Goal: Task Accomplishment & Management: Use online tool/utility

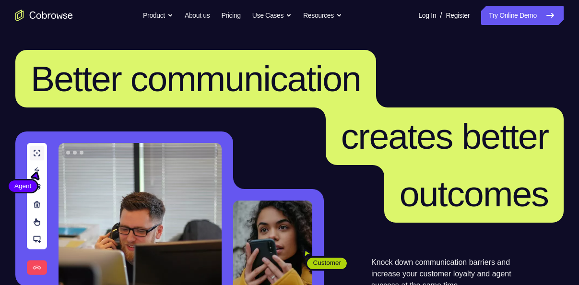
click at [519, 13] on link "Try Online Demo" at bounding box center [523, 15] width 83 height 19
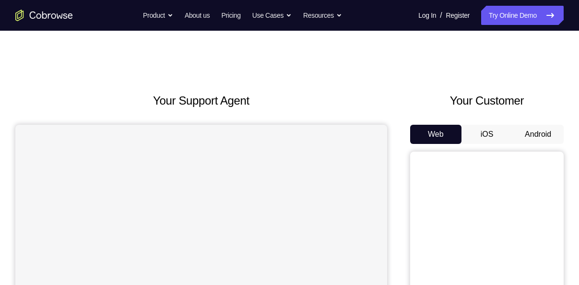
click at [538, 139] on button "Android" at bounding box center [538, 134] width 51 height 19
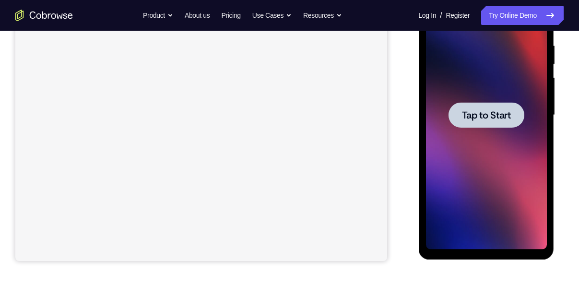
click at [495, 119] on span "Tap to Start" at bounding box center [486, 115] width 49 height 10
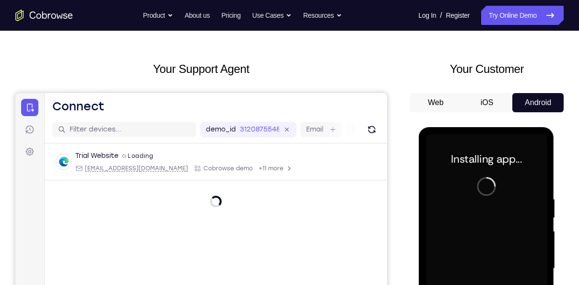
scroll to position [31, 0]
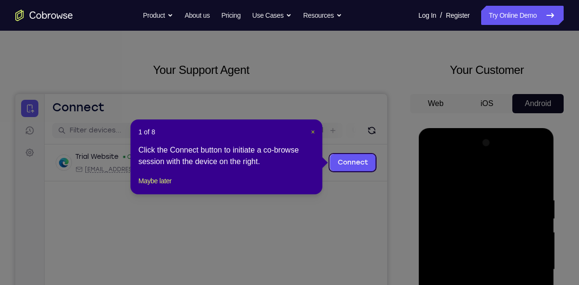
click at [312, 132] on span "×" at bounding box center [313, 132] width 4 height 8
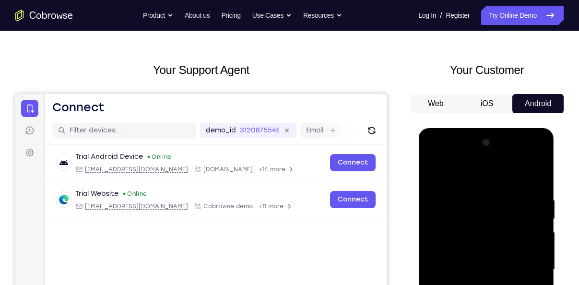
scroll to position [216, 0]
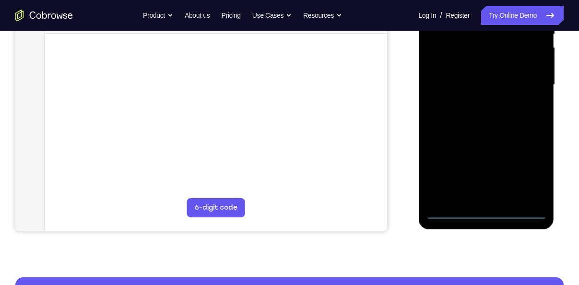
click at [449, 207] on div at bounding box center [486, 85] width 121 height 269
click at [448, 212] on div at bounding box center [486, 85] width 121 height 269
click at [446, 213] on div at bounding box center [486, 85] width 121 height 269
click at [531, 171] on div at bounding box center [486, 85] width 121 height 269
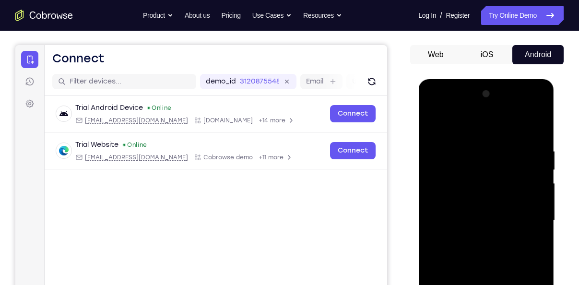
scroll to position [80, 0]
click at [486, 129] on div at bounding box center [486, 220] width 121 height 269
click at [481, 166] on div at bounding box center [486, 220] width 121 height 269
click at [472, 124] on div at bounding box center [486, 220] width 121 height 269
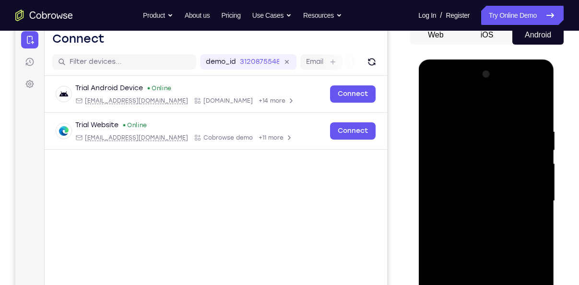
click at [462, 168] on div at bounding box center [486, 201] width 121 height 269
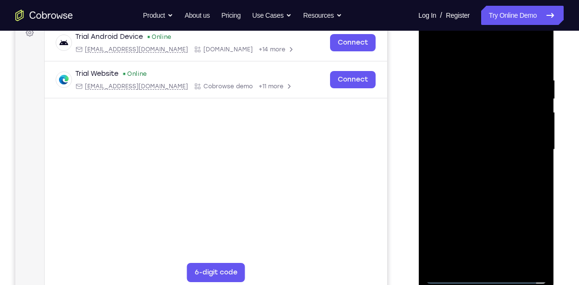
scroll to position [170, 0]
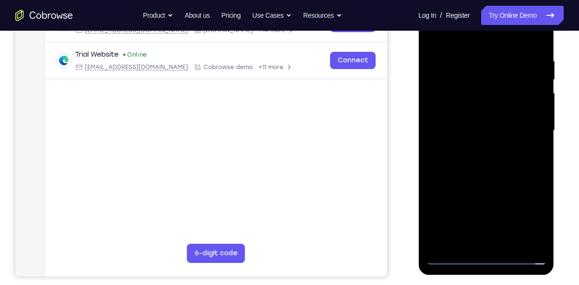
click at [464, 191] on div at bounding box center [486, 130] width 121 height 269
click at [479, 153] on div at bounding box center [486, 130] width 121 height 269
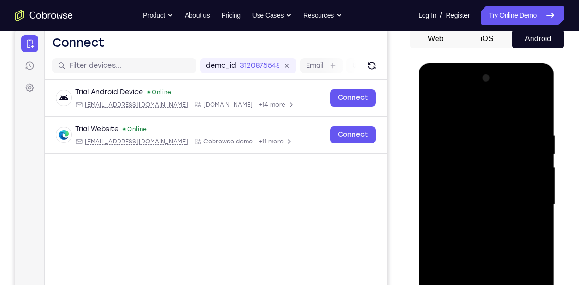
scroll to position [88, 0]
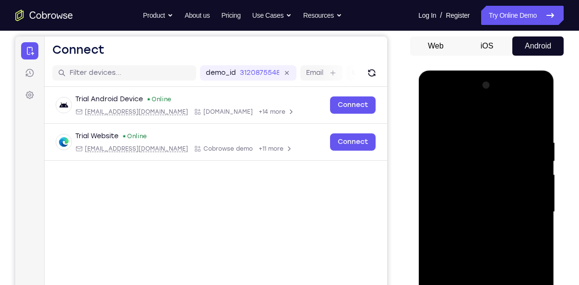
click at [436, 116] on div at bounding box center [486, 212] width 121 height 269
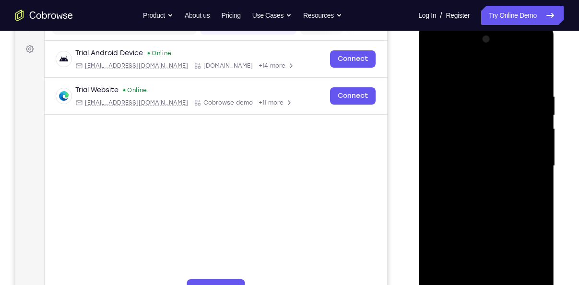
scroll to position [150, 0]
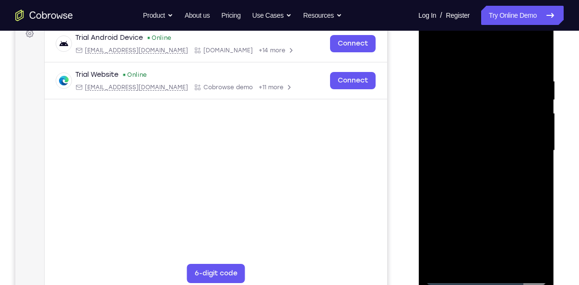
click at [479, 211] on div at bounding box center [486, 150] width 121 height 269
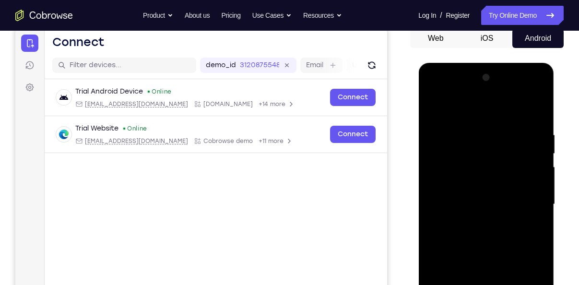
scroll to position [96, 0]
click at [465, 224] on div at bounding box center [486, 205] width 121 height 269
click at [482, 198] on div at bounding box center [486, 205] width 121 height 269
click at [489, 212] on div at bounding box center [486, 205] width 121 height 269
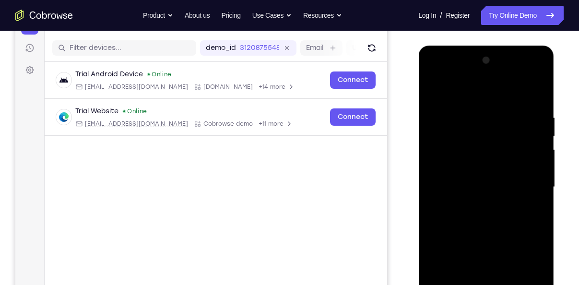
scroll to position [81, 0]
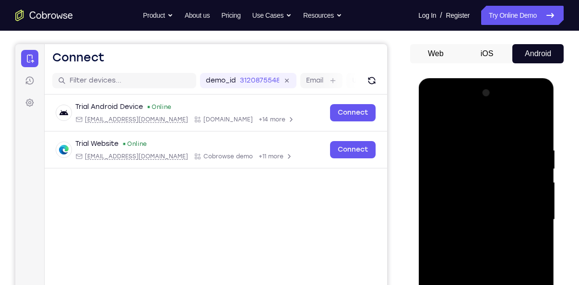
click at [503, 150] on div at bounding box center [486, 219] width 121 height 269
click at [437, 148] on div at bounding box center [486, 219] width 121 height 269
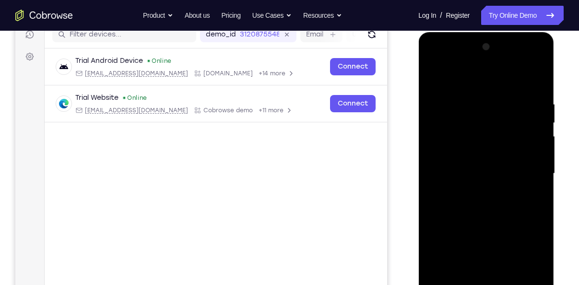
scroll to position [126, 0]
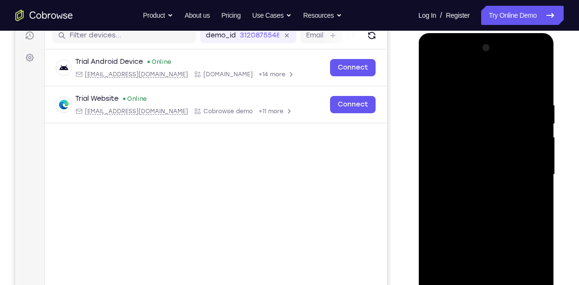
click at [443, 189] on div at bounding box center [486, 174] width 121 height 269
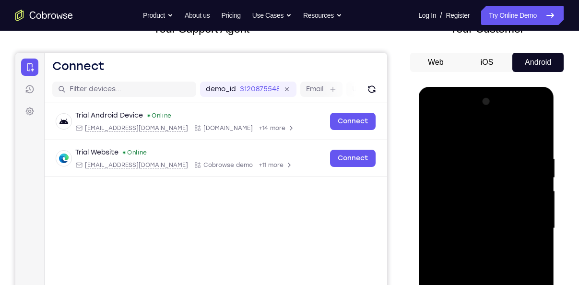
scroll to position [95, 0]
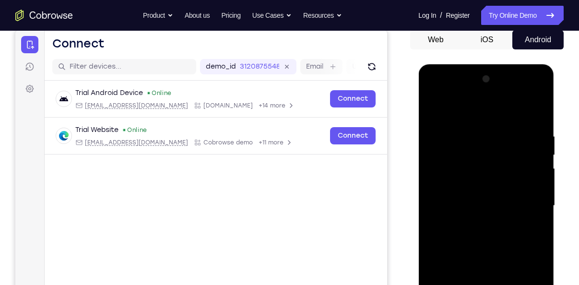
click at [469, 177] on div at bounding box center [486, 206] width 121 height 269
click at [469, 182] on div at bounding box center [486, 206] width 121 height 269
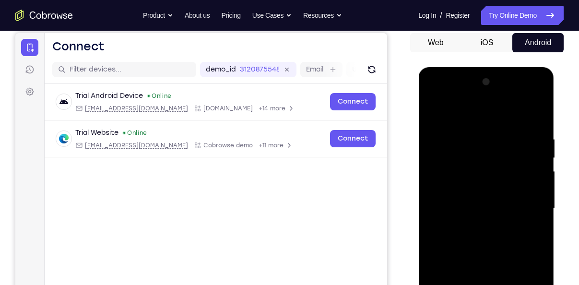
scroll to position [91, 0]
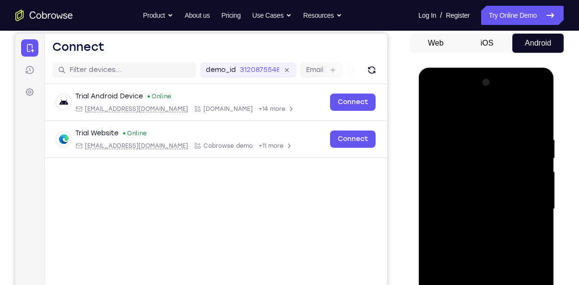
click at [477, 133] on div at bounding box center [486, 209] width 121 height 269
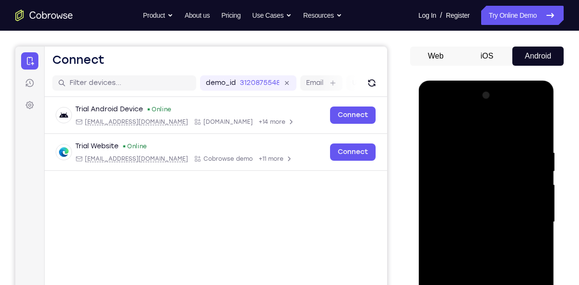
scroll to position [79, 0]
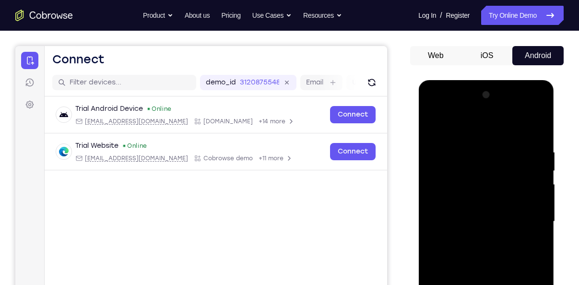
click at [482, 153] on div at bounding box center [486, 221] width 121 height 269
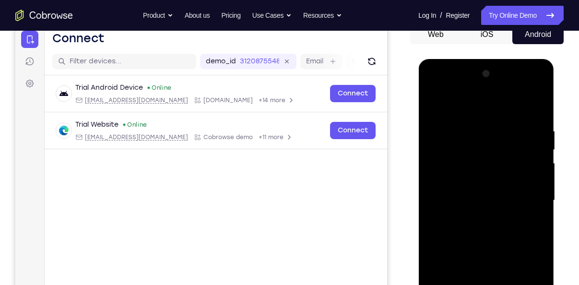
scroll to position [99, 0]
click at [475, 163] on div at bounding box center [486, 201] width 121 height 269
click at [488, 184] on div at bounding box center [486, 201] width 121 height 269
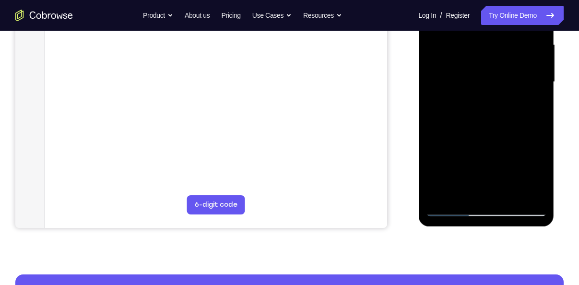
scroll to position [262, 0]
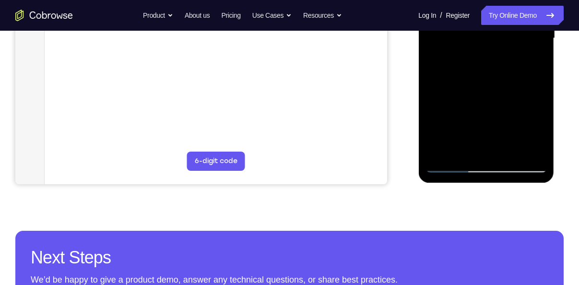
click at [452, 163] on div at bounding box center [486, 38] width 121 height 269
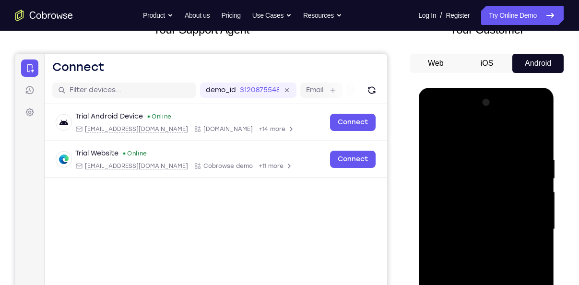
scroll to position [87, 0]
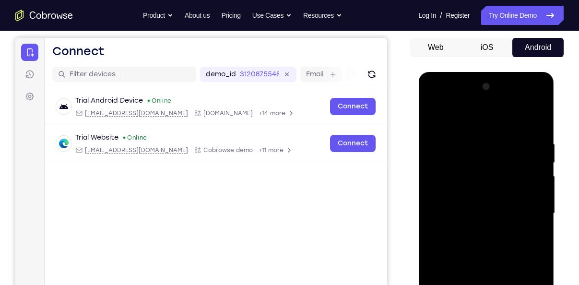
drag, startPoint x: 445, startPoint y: 198, endPoint x: 463, endPoint y: 200, distance: 17.9
click at [463, 200] on div at bounding box center [486, 213] width 121 height 269
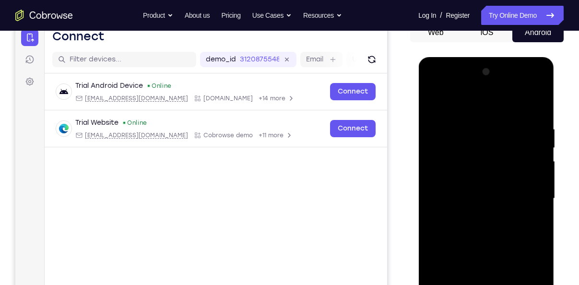
click at [437, 193] on div at bounding box center [486, 198] width 121 height 269
click at [441, 193] on div at bounding box center [486, 198] width 121 height 269
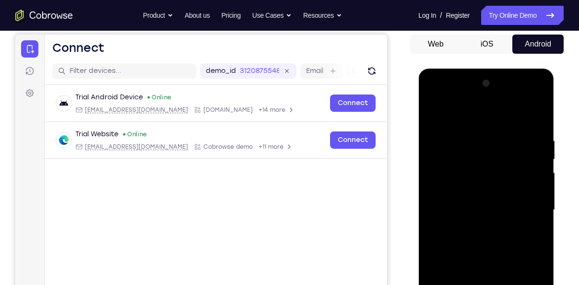
scroll to position [90, 0]
drag, startPoint x: 473, startPoint y: 194, endPoint x: 483, endPoint y: 194, distance: 10.1
click at [483, 194] on div at bounding box center [486, 210] width 121 height 269
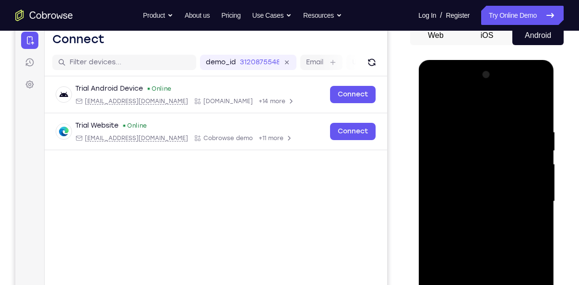
scroll to position [114, 0]
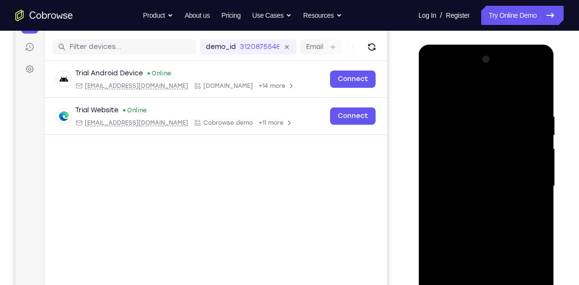
click at [441, 199] on div at bounding box center [486, 186] width 121 height 269
click at [448, 168] on div at bounding box center [486, 186] width 121 height 269
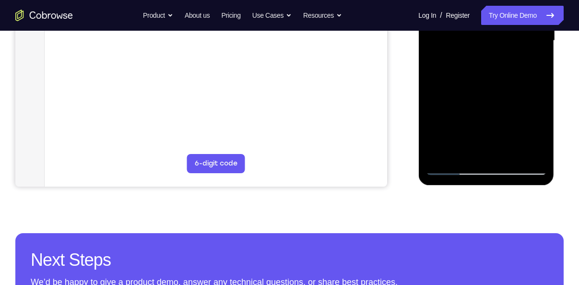
scroll to position [259, 0]
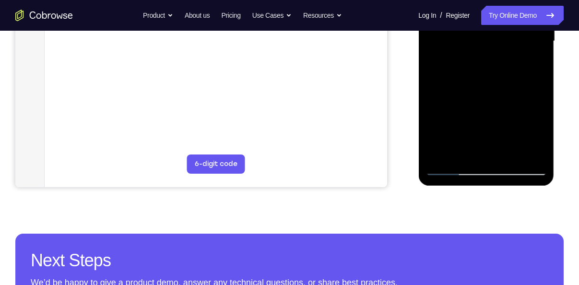
click at [449, 168] on div at bounding box center [486, 41] width 121 height 269
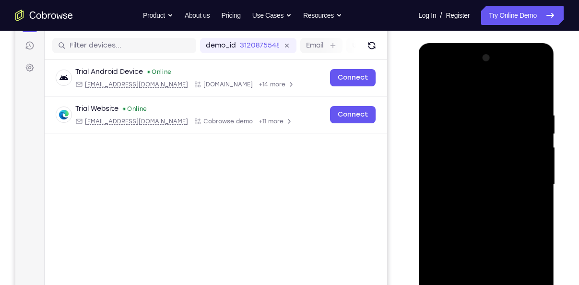
scroll to position [115, 0]
click at [483, 170] on div at bounding box center [486, 185] width 121 height 269
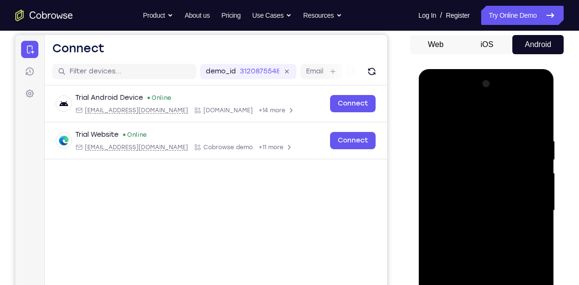
scroll to position [89, 0]
click at [499, 195] on div at bounding box center [486, 211] width 121 height 269
click at [516, 195] on div at bounding box center [486, 211] width 121 height 269
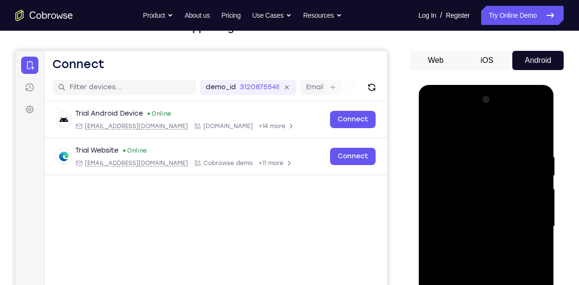
scroll to position [105, 0]
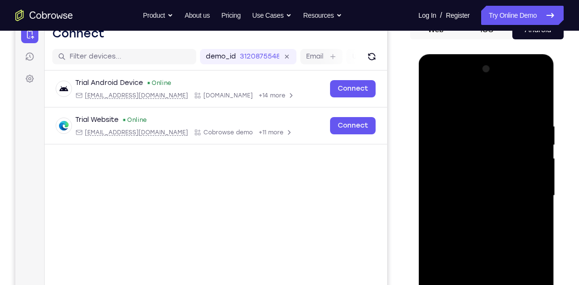
click at [441, 217] on div at bounding box center [486, 195] width 121 height 269
click at [457, 178] on div at bounding box center [486, 195] width 121 height 269
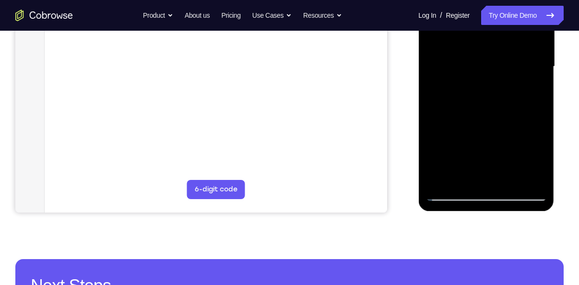
scroll to position [234, 0]
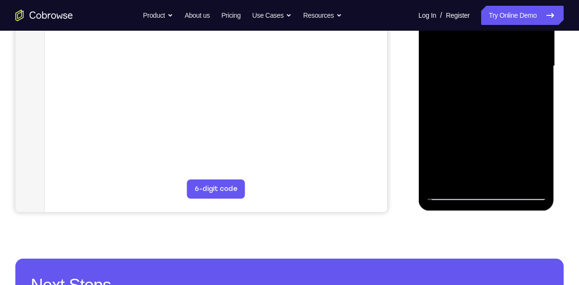
click at [449, 194] on div at bounding box center [486, 66] width 121 height 269
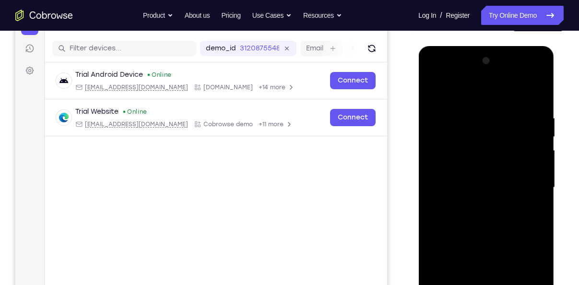
scroll to position [111, 0]
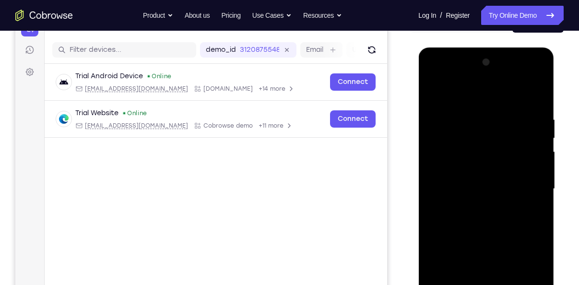
click at [452, 185] on div at bounding box center [486, 189] width 121 height 269
click at [437, 194] on div at bounding box center [486, 189] width 121 height 269
click at [471, 185] on div at bounding box center [486, 189] width 121 height 269
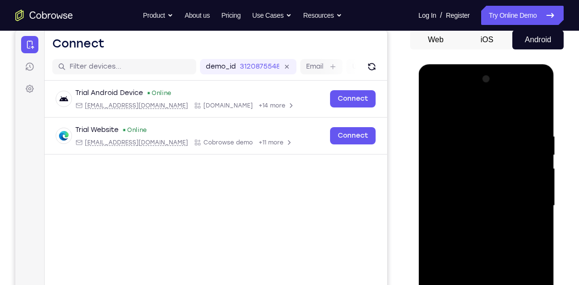
scroll to position [94, 0]
click at [489, 203] on div at bounding box center [486, 206] width 121 height 269
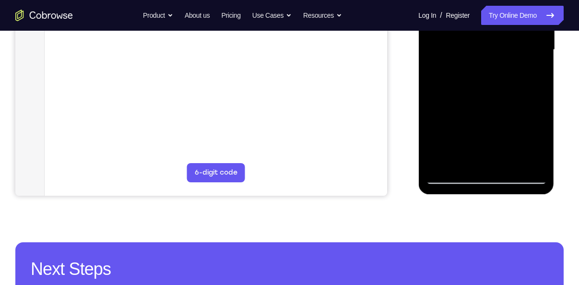
scroll to position [251, 0]
click at [450, 175] on div at bounding box center [486, 50] width 121 height 269
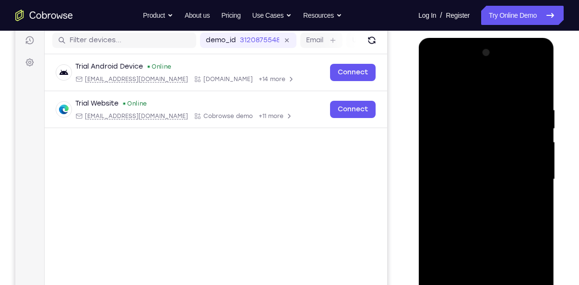
scroll to position [114, 0]
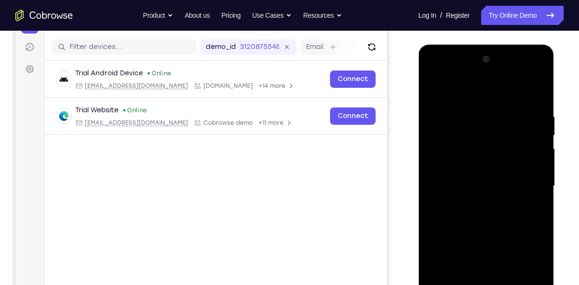
click at [494, 183] on div at bounding box center [486, 186] width 121 height 269
click at [499, 190] on span "Tap to Start" at bounding box center [486, 186] width 49 height 10
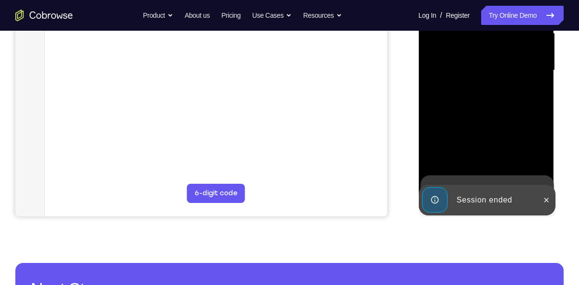
scroll to position [229, 0]
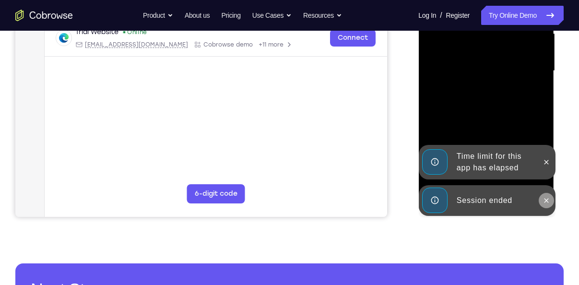
click at [546, 201] on icon at bounding box center [547, 201] width 8 height 8
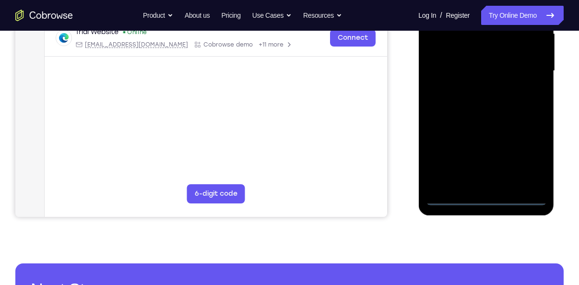
click at [450, 199] on div at bounding box center [486, 71] width 121 height 269
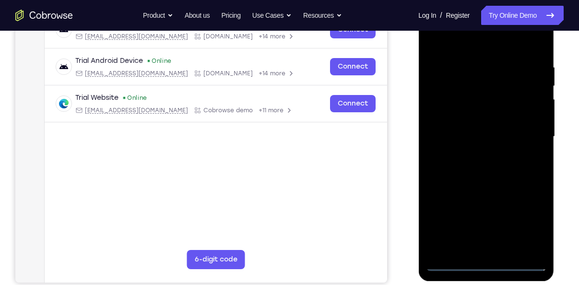
scroll to position [224, 0]
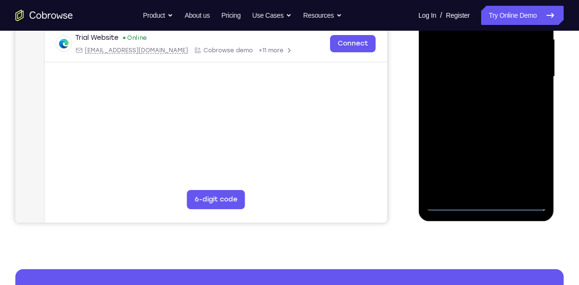
click at [450, 206] on div at bounding box center [486, 76] width 121 height 269
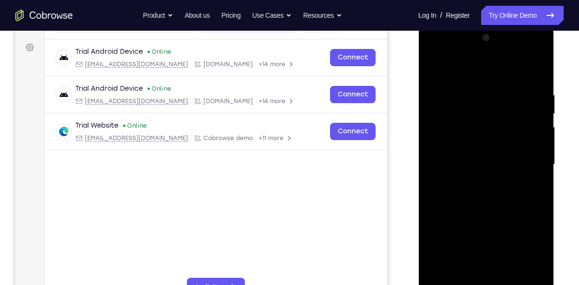
scroll to position [205, 0]
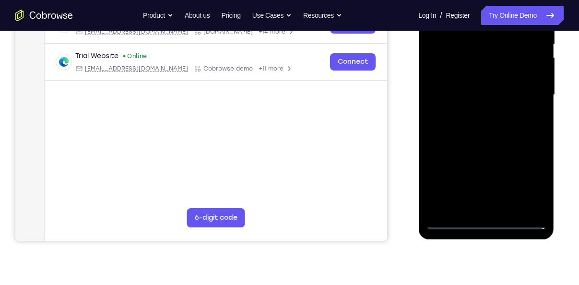
click at [524, 179] on div at bounding box center [486, 95] width 121 height 269
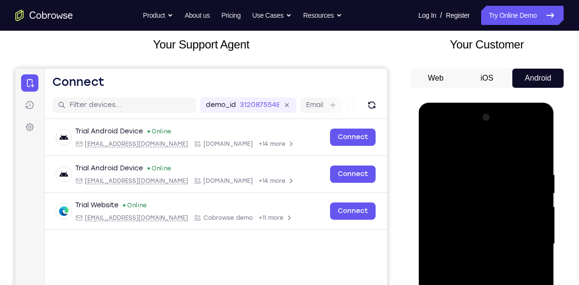
scroll to position [98, 0]
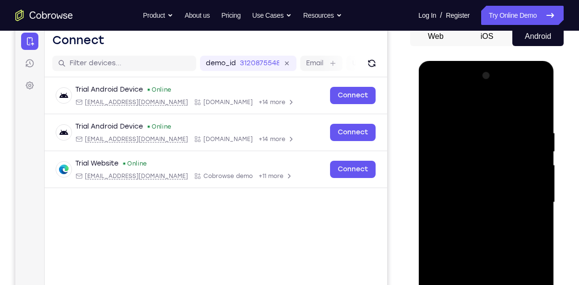
click at [483, 113] on div at bounding box center [486, 202] width 121 height 269
click at [484, 149] on div at bounding box center [486, 202] width 121 height 269
click at [455, 176] on div at bounding box center [486, 202] width 121 height 269
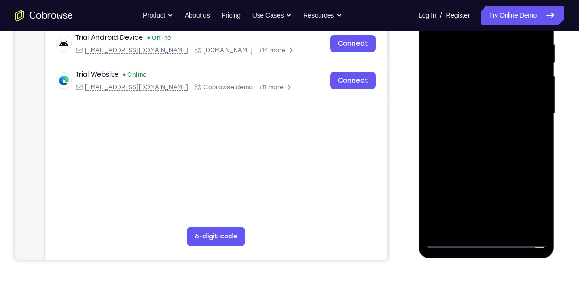
scroll to position [251, 0]
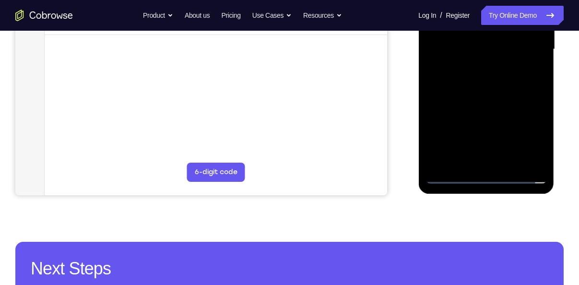
click at [504, 146] on div at bounding box center [486, 49] width 121 height 269
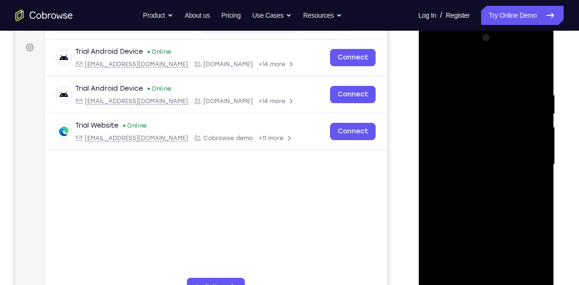
scroll to position [137, 0]
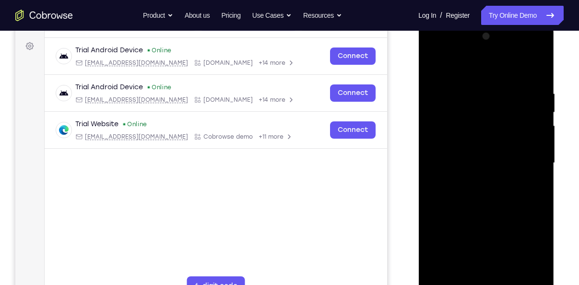
click at [515, 133] on div at bounding box center [486, 163] width 121 height 269
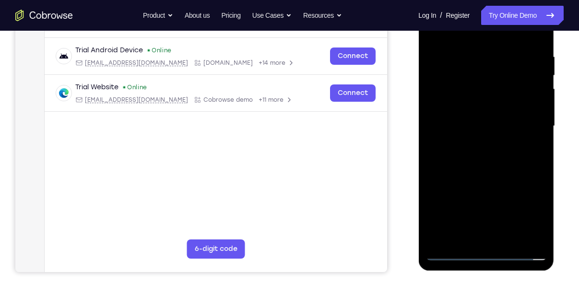
scroll to position [175, 0]
click at [463, 147] on div at bounding box center [486, 125] width 121 height 269
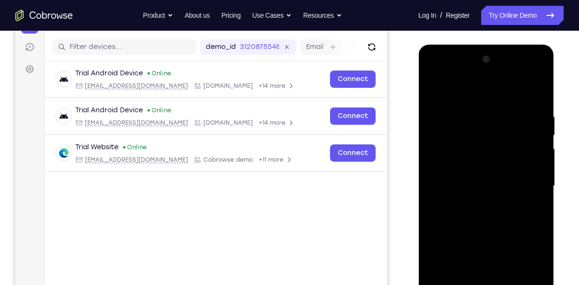
scroll to position [140, 0]
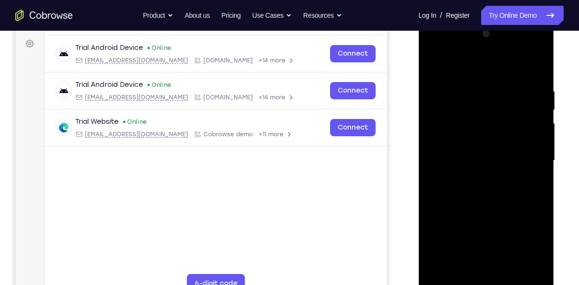
click at [484, 161] on div at bounding box center [486, 160] width 121 height 269
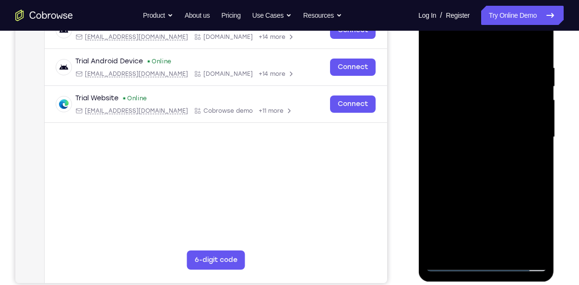
scroll to position [161, 0]
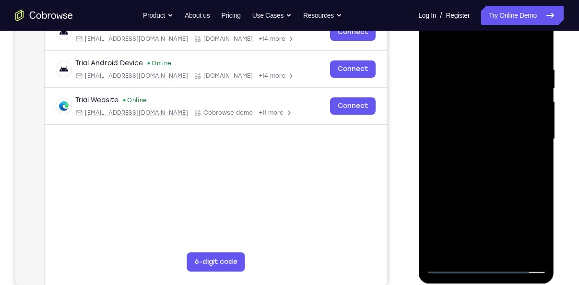
click at [484, 140] on div at bounding box center [486, 139] width 121 height 269
click at [541, 151] on div at bounding box center [486, 139] width 121 height 269
click at [527, 169] on div at bounding box center [486, 139] width 121 height 269
click at [530, 137] on div at bounding box center [486, 139] width 121 height 269
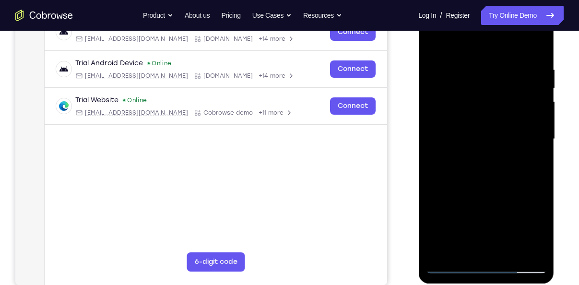
drag, startPoint x: 427, startPoint y: 165, endPoint x: 447, endPoint y: 164, distance: 20.2
click at [447, 164] on div at bounding box center [486, 139] width 121 height 269
click at [497, 134] on div at bounding box center [486, 139] width 121 height 269
click at [528, 169] on div at bounding box center [486, 139] width 121 height 269
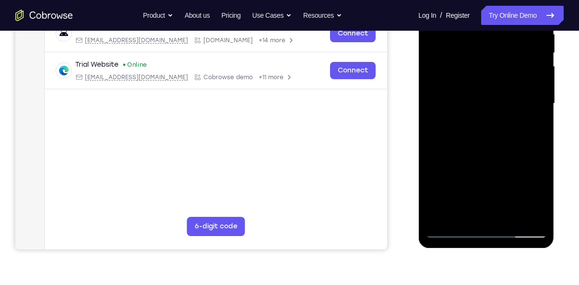
scroll to position [197, 0]
click at [491, 117] on div at bounding box center [486, 103] width 121 height 269
click at [489, 122] on div at bounding box center [486, 103] width 121 height 269
click at [540, 136] on div at bounding box center [486, 103] width 121 height 269
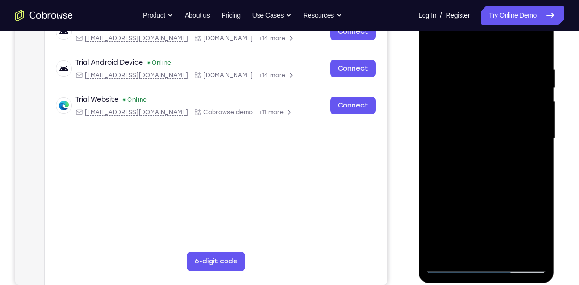
scroll to position [181, 0]
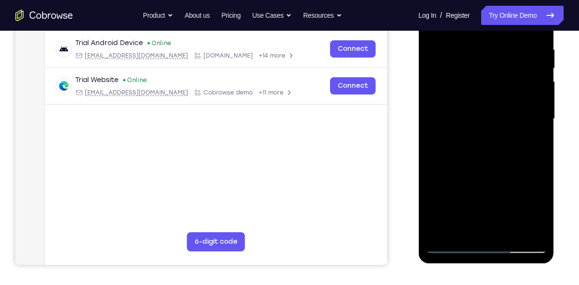
click at [540, 136] on div at bounding box center [486, 119] width 121 height 269
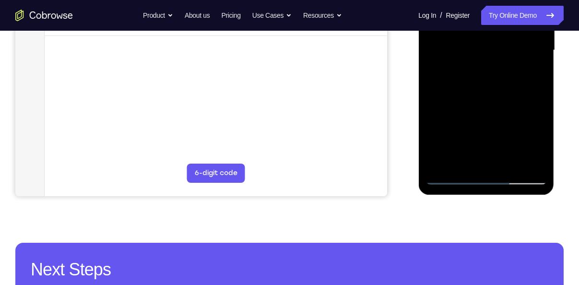
drag, startPoint x: 506, startPoint y: 68, endPoint x: 478, endPoint y: 142, distance: 78.6
click at [478, 142] on div at bounding box center [486, 50] width 121 height 269
click at [542, 179] on div at bounding box center [486, 50] width 121 height 269
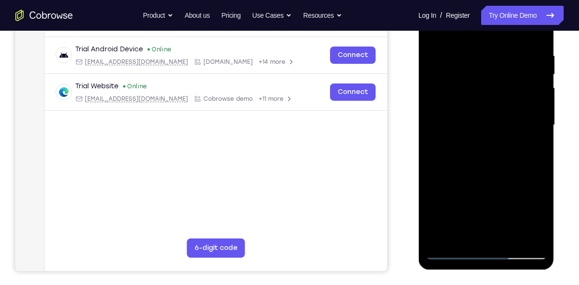
scroll to position [175, 0]
click at [471, 128] on div at bounding box center [486, 125] width 121 height 269
drag, startPoint x: 449, startPoint y: 151, endPoint x: 476, endPoint y: 151, distance: 26.4
click at [476, 151] on div at bounding box center [486, 125] width 121 height 269
drag, startPoint x: 476, startPoint y: 151, endPoint x: 525, endPoint y: 147, distance: 49.6
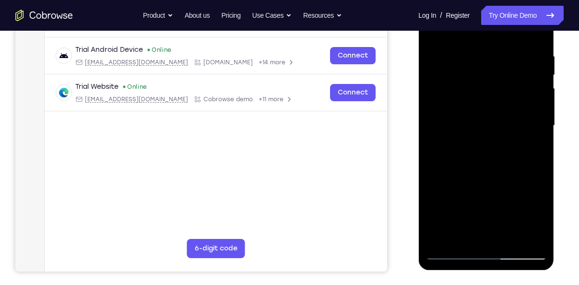
click at [525, 147] on div at bounding box center [486, 125] width 121 height 269
click at [491, 132] on div at bounding box center [486, 125] width 121 height 269
click at [527, 135] on div at bounding box center [486, 125] width 121 height 269
drag, startPoint x: 525, startPoint y: 152, endPoint x: 535, endPoint y: 152, distance: 10.6
click at [535, 152] on div at bounding box center [486, 125] width 121 height 269
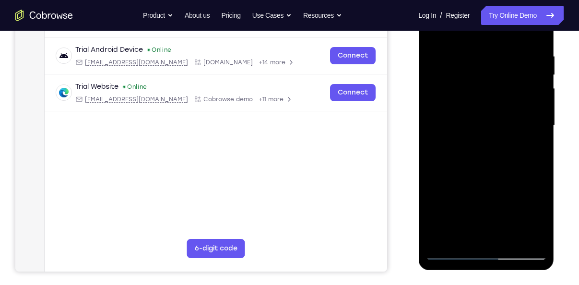
click at [535, 151] on div at bounding box center [486, 125] width 121 height 269
drag, startPoint x: 525, startPoint y: 152, endPoint x: 533, endPoint y: 152, distance: 8.6
click at [533, 152] on div at bounding box center [486, 125] width 121 height 269
drag, startPoint x: 524, startPoint y: 152, endPoint x: 491, endPoint y: 151, distance: 33.2
click at [491, 151] on div at bounding box center [486, 125] width 121 height 269
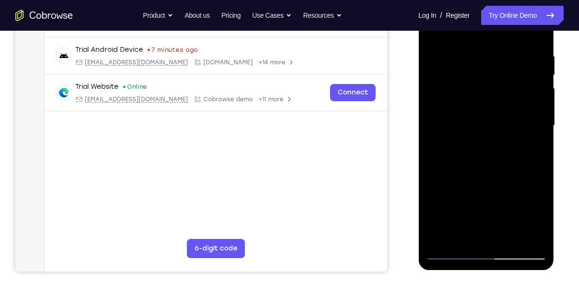
click at [473, 138] on div at bounding box center [486, 125] width 121 height 269
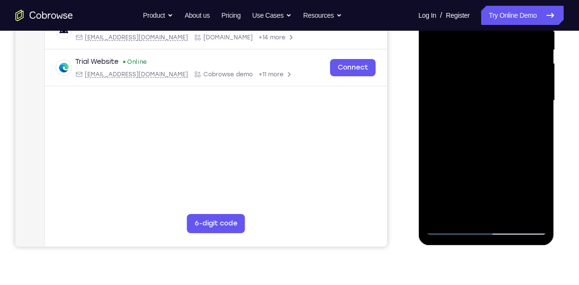
scroll to position [213, 0]
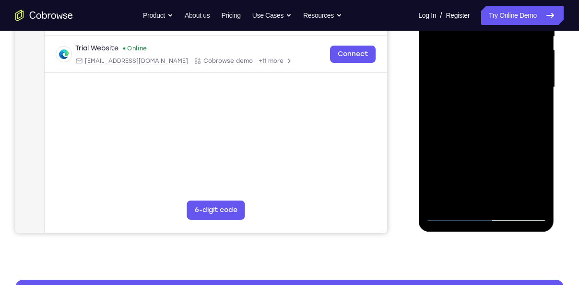
click at [530, 179] on div at bounding box center [486, 87] width 121 height 269
click at [529, 103] on div at bounding box center [486, 87] width 121 height 269
click at [488, 86] on div at bounding box center [486, 87] width 121 height 269
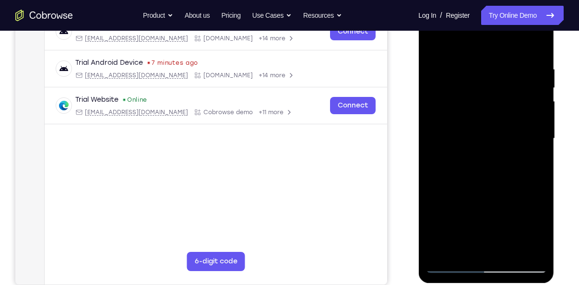
scroll to position [191, 0]
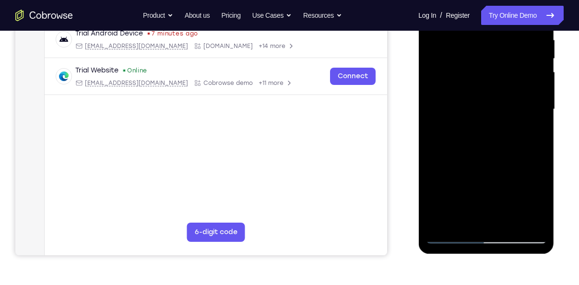
click at [486, 111] on div at bounding box center [486, 109] width 121 height 269
click at [488, 111] on div at bounding box center [486, 109] width 121 height 269
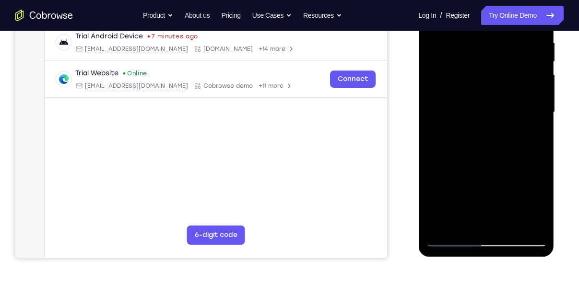
scroll to position [190, 0]
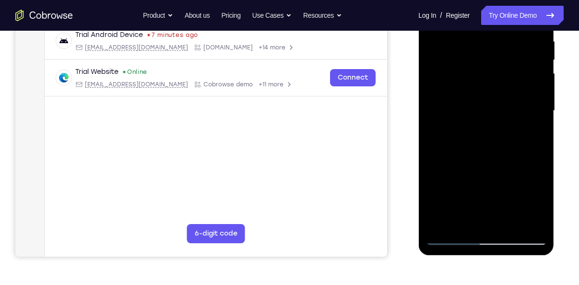
click at [542, 123] on div at bounding box center [486, 110] width 121 height 269
click at [522, 142] on div at bounding box center [486, 110] width 121 height 269
click at [524, 142] on div at bounding box center [486, 110] width 121 height 269
drag, startPoint x: 427, startPoint y: 137, endPoint x: 534, endPoint y: 134, distance: 107.1
click at [534, 134] on div at bounding box center [486, 110] width 121 height 269
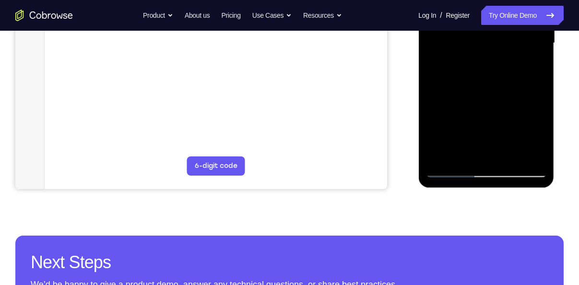
scroll to position [265, 0]
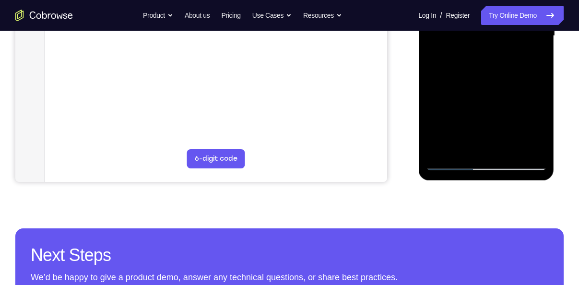
click at [537, 117] on div at bounding box center [486, 36] width 121 height 269
click at [516, 118] on div at bounding box center [486, 36] width 121 height 269
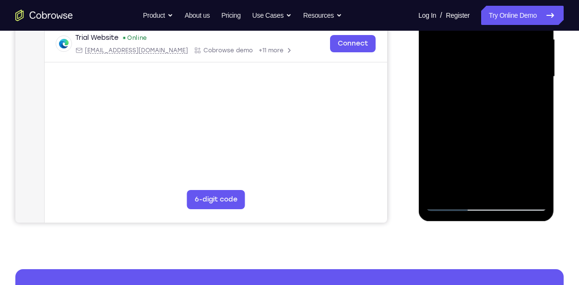
scroll to position [202, 0]
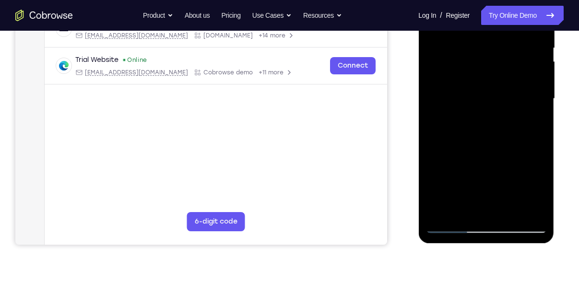
click at [487, 112] on div at bounding box center [486, 98] width 121 height 269
click at [487, 109] on div at bounding box center [486, 98] width 121 height 269
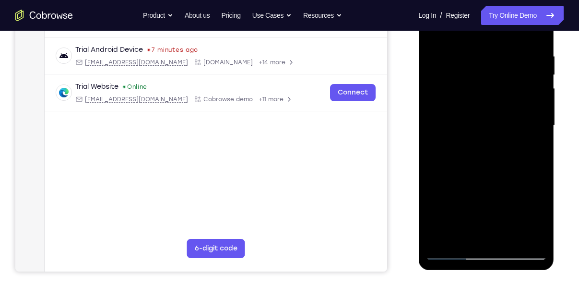
scroll to position [205, 0]
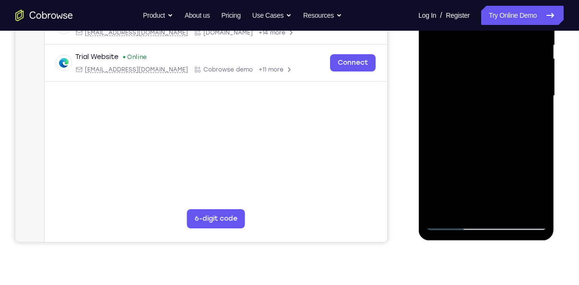
click at [532, 116] on div at bounding box center [486, 96] width 121 height 269
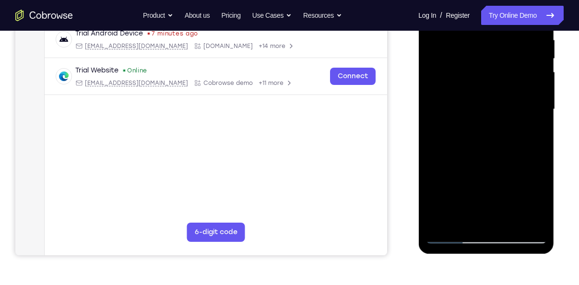
click at [528, 128] on div at bounding box center [486, 109] width 121 height 269
click at [429, 142] on div at bounding box center [486, 109] width 121 height 269
click at [436, 123] on div at bounding box center [486, 109] width 121 height 269
click at [429, 142] on div at bounding box center [486, 109] width 121 height 269
click at [438, 142] on div at bounding box center [486, 109] width 121 height 269
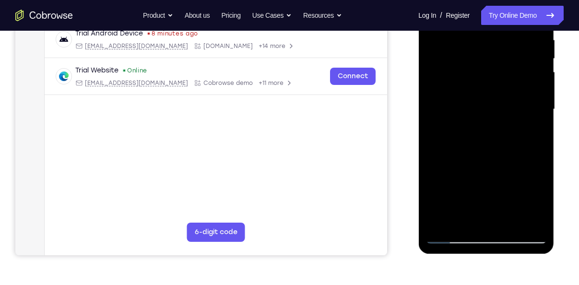
click at [483, 119] on div at bounding box center [486, 109] width 121 height 269
click at [491, 117] on div at bounding box center [486, 109] width 121 height 269
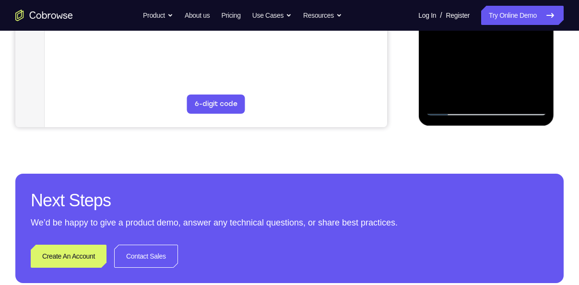
scroll to position [320, 0]
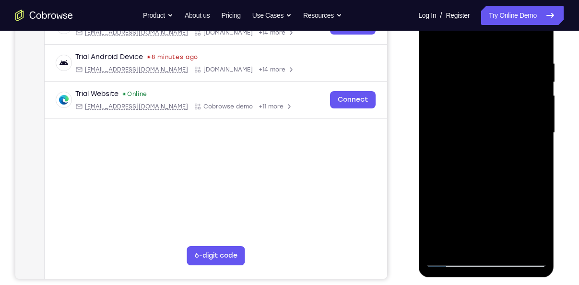
scroll to position [215, 0]
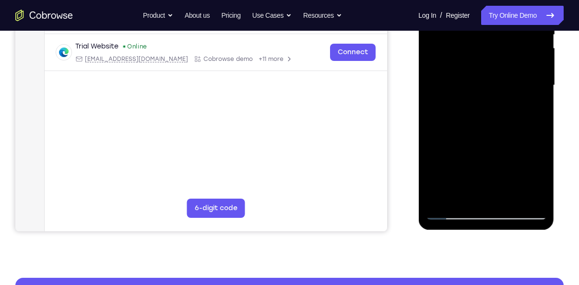
click at [463, 101] on div at bounding box center [486, 85] width 121 height 269
click at [434, 119] on div at bounding box center [486, 85] width 121 height 269
click at [438, 118] on div at bounding box center [486, 85] width 121 height 269
click at [441, 118] on div at bounding box center [486, 85] width 121 height 269
click at [444, 117] on div at bounding box center [486, 85] width 121 height 269
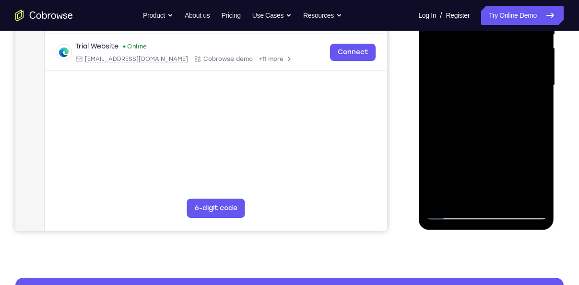
click at [448, 117] on div at bounding box center [486, 85] width 121 height 269
click at [451, 117] on div at bounding box center [486, 85] width 121 height 269
click at [453, 117] on div at bounding box center [486, 85] width 121 height 269
click at [455, 117] on div at bounding box center [486, 85] width 121 height 269
click at [453, 118] on div at bounding box center [486, 85] width 121 height 269
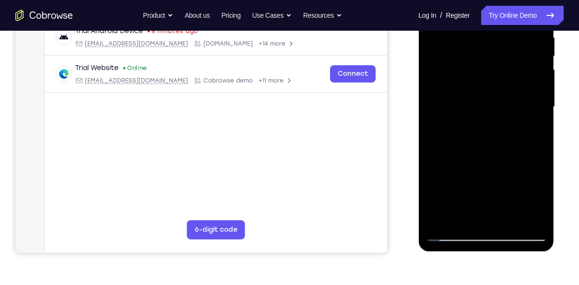
scroll to position [185, 0]
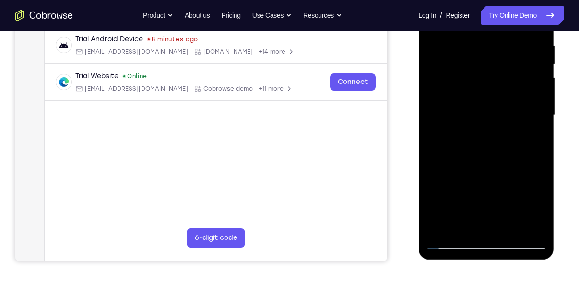
click at [466, 124] on div at bounding box center [486, 115] width 121 height 269
drag, startPoint x: 473, startPoint y: 147, endPoint x: 480, endPoint y: 148, distance: 7.3
click at [480, 148] on div at bounding box center [486, 115] width 121 height 269
click at [487, 133] on div at bounding box center [486, 115] width 121 height 269
drag, startPoint x: 473, startPoint y: 147, endPoint x: 483, endPoint y: 145, distance: 10.0
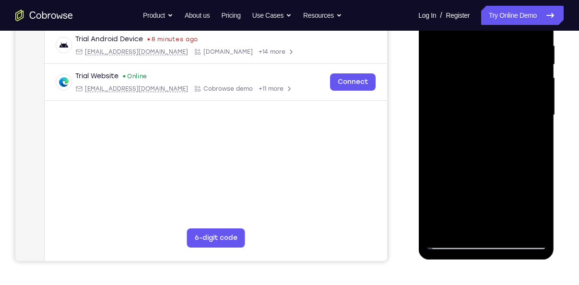
click at [483, 145] on div at bounding box center [486, 115] width 121 height 269
click at [497, 133] on div at bounding box center [486, 115] width 121 height 269
drag, startPoint x: 498, startPoint y: 148, endPoint x: 486, endPoint y: 148, distance: 11.5
click at [486, 148] on div at bounding box center [486, 115] width 121 height 269
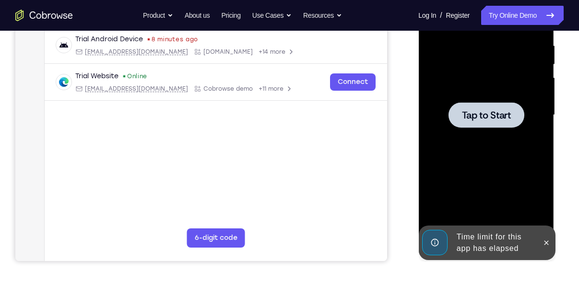
click at [491, 113] on span "Tap to Start" at bounding box center [486, 115] width 49 height 10
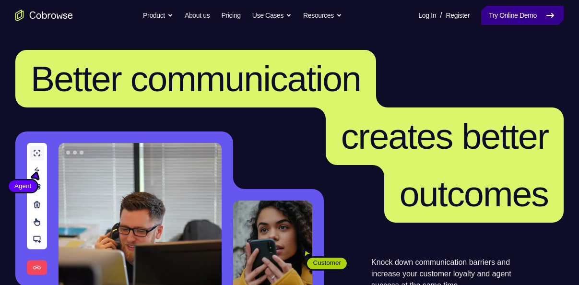
click at [510, 17] on link "Try Online Demo" at bounding box center [523, 15] width 83 height 19
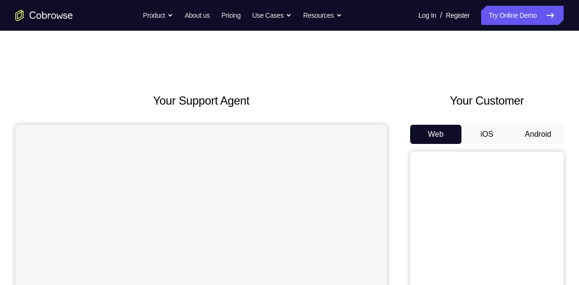
click at [524, 131] on button "Android" at bounding box center [538, 134] width 51 height 19
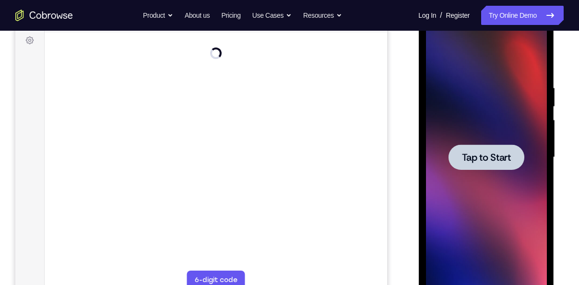
click at [486, 150] on div at bounding box center [486, 157] width 76 height 25
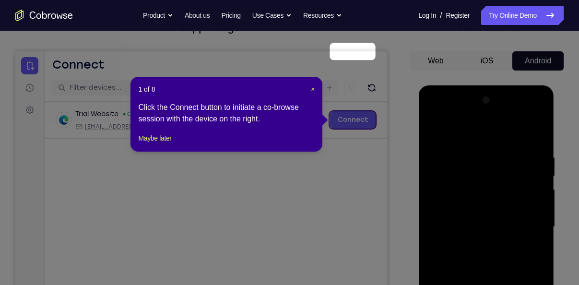
scroll to position [70, 0]
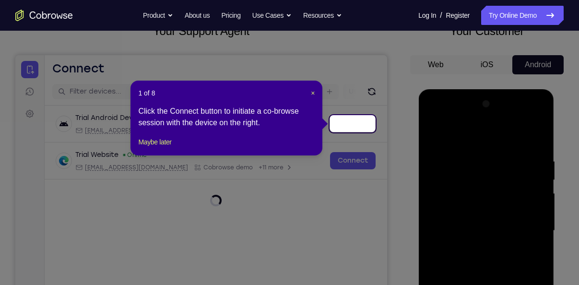
drag, startPoint x: 371, startPoint y: 90, endPoint x: 392, endPoint y: 105, distance: 25.8
click at [392, 105] on icon at bounding box center [293, 142] width 587 height 285
click at [311, 91] on span "×" at bounding box center [313, 93] width 4 height 8
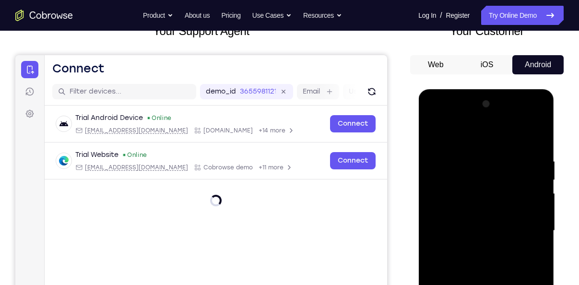
scroll to position [199, 0]
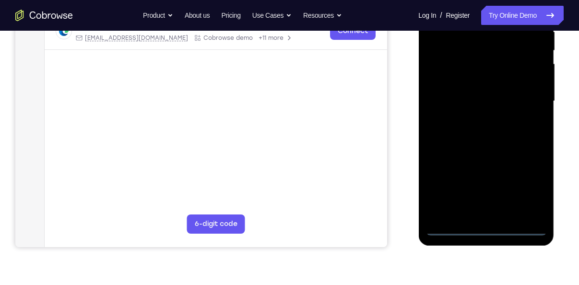
click at [451, 229] on div at bounding box center [486, 101] width 121 height 269
click at [450, 227] on div at bounding box center [486, 101] width 121 height 269
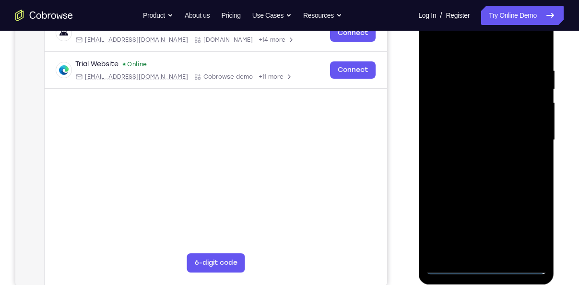
scroll to position [160, 0]
click at [527, 222] on div at bounding box center [486, 140] width 121 height 269
click at [478, 45] on div at bounding box center [486, 140] width 121 height 269
click at [483, 96] on div at bounding box center [486, 140] width 121 height 269
click at [478, 89] on div at bounding box center [486, 140] width 121 height 269
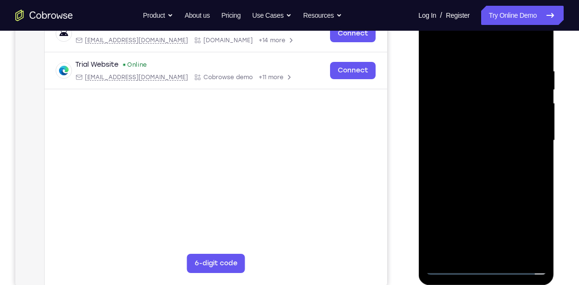
click at [467, 125] on div at bounding box center [486, 140] width 121 height 269
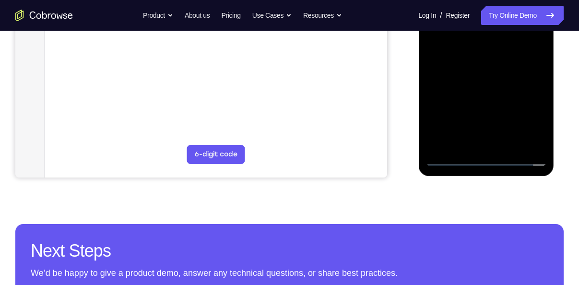
scroll to position [268, 0]
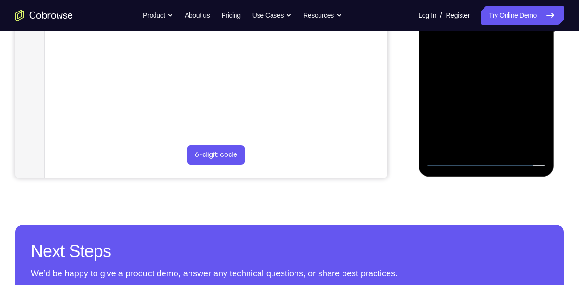
click at [475, 135] on div at bounding box center [486, 32] width 121 height 269
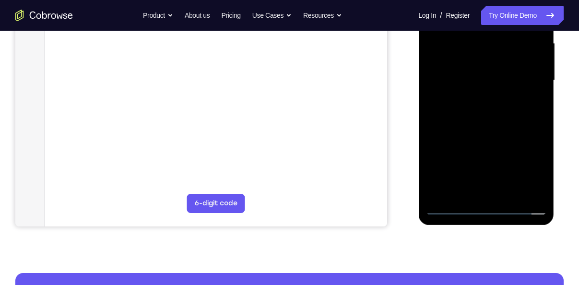
click at [528, 130] on div at bounding box center [486, 80] width 121 height 269
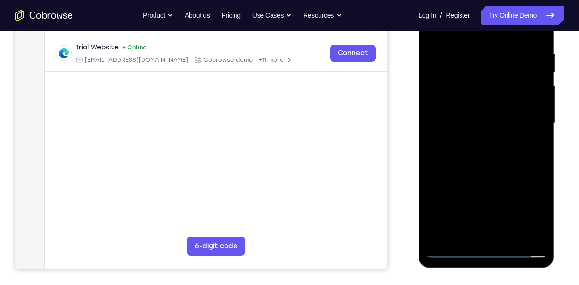
scroll to position [177, 0]
click at [459, 105] on div at bounding box center [486, 123] width 121 height 269
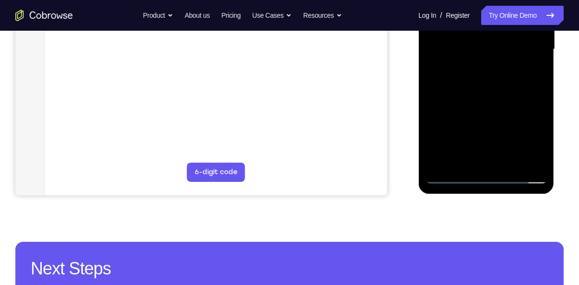
scroll to position [253, 0]
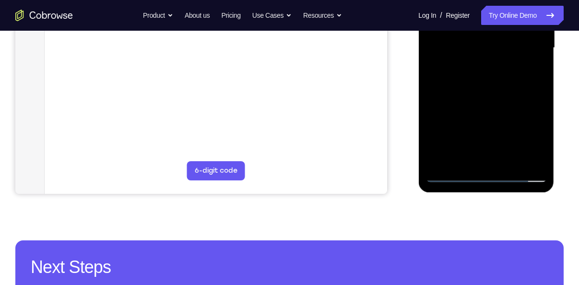
click at [477, 129] on div at bounding box center [486, 48] width 121 height 269
click at [485, 114] on div at bounding box center [486, 48] width 121 height 269
click at [532, 143] on div at bounding box center [486, 48] width 121 height 269
click at [474, 129] on div at bounding box center [486, 48] width 121 height 269
click at [541, 136] on div at bounding box center [486, 48] width 121 height 269
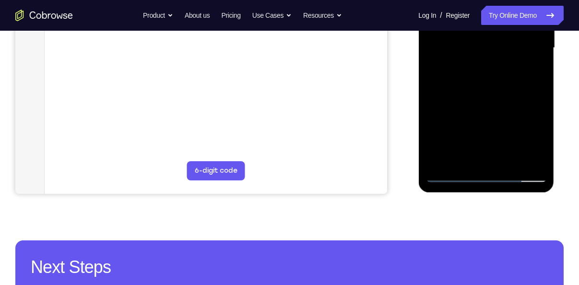
click at [452, 126] on div at bounding box center [486, 48] width 121 height 269
click at [436, 143] on div at bounding box center [486, 48] width 121 height 269
click at [476, 144] on div at bounding box center [486, 48] width 121 height 269
click at [490, 143] on div at bounding box center [486, 48] width 121 height 269
click at [500, 144] on div at bounding box center [486, 48] width 121 height 269
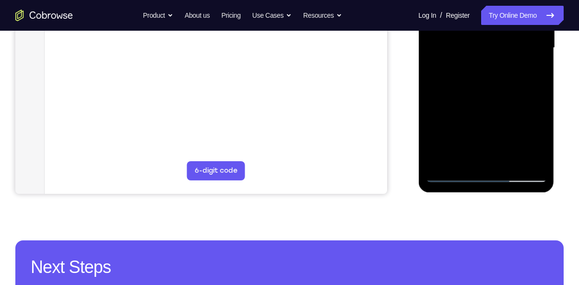
click at [493, 143] on div at bounding box center [486, 48] width 121 height 269
click at [484, 144] on div at bounding box center [486, 48] width 121 height 269
click at [476, 143] on div at bounding box center [486, 48] width 121 height 269
click at [468, 142] on div at bounding box center [486, 48] width 121 height 269
click at [458, 143] on div at bounding box center [486, 48] width 121 height 269
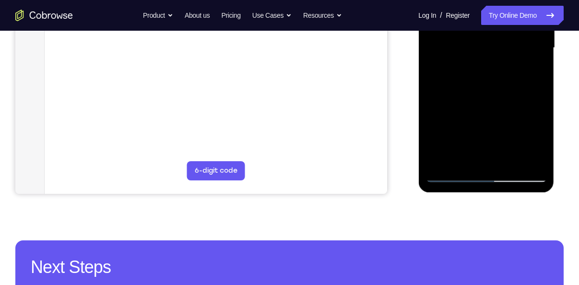
click at [467, 143] on div at bounding box center [486, 48] width 121 height 269
click at [451, 174] on div at bounding box center [486, 48] width 121 height 269
click at [453, 175] on div at bounding box center [486, 48] width 121 height 269
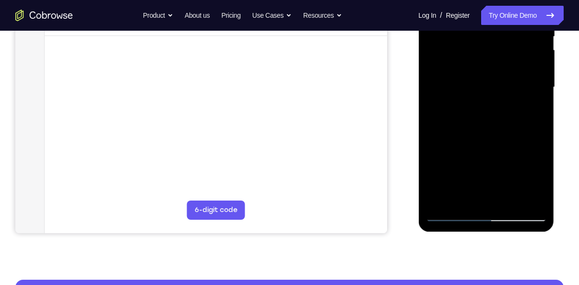
scroll to position [212, 0]
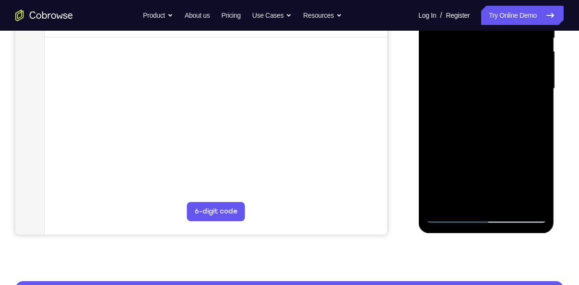
click at [517, 106] on div at bounding box center [486, 88] width 121 height 269
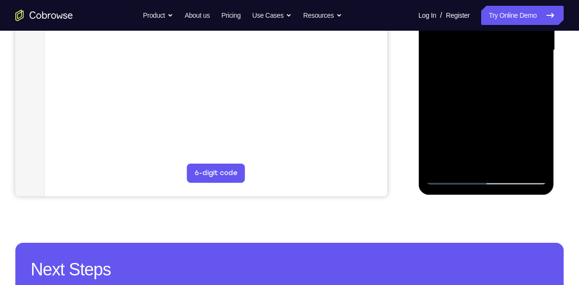
scroll to position [252, 0]
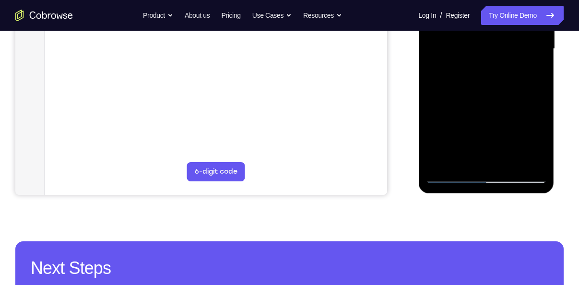
click at [451, 175] on div at bounding box center [486, 49] width 121 height 269
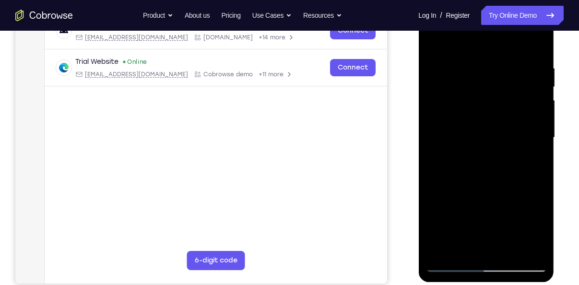
scroll to position [162, 0]
click at [527, 90] on div at bounding box center [486, 138] width 121 height 269
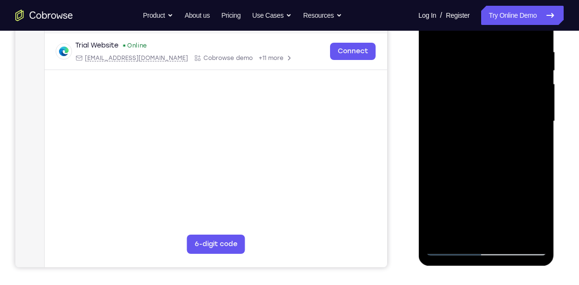
click at [485, 128] on div at bounding box center [486, 121] width 121 height 269
click at [484, 129] on div at bounding box center [486, 121] width 121 height 269
click at [540, 139] on div at bounding box center [486, 121] width 121 height 269
click at [427, 150] on div at bounding box center [486, 121] width 121 height 269
drag, startPoint x: 426, startPoint y: 153, endPoint x: 455, endPoint y: 156, distance: 29.4
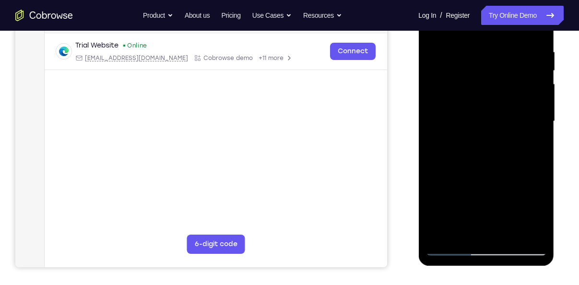
click at [455, 156] on div at bounding box center [486, 121] width 121 height 269
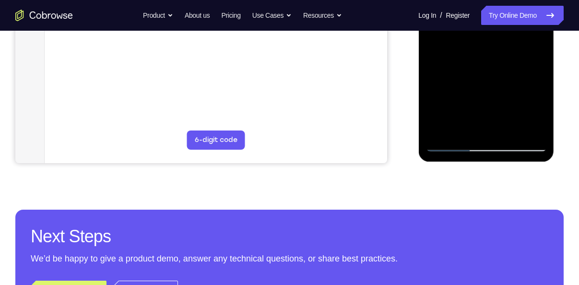
scroll to position [283, 0]
click at [452, 141] on div at bounding box center [486, 17] width 121 height 269
click at [451, 143] on div at bounding box center [486, 17] width 121 height 269
click at [451, 144] on div at bounding box center [486, 17] width 121 height 269
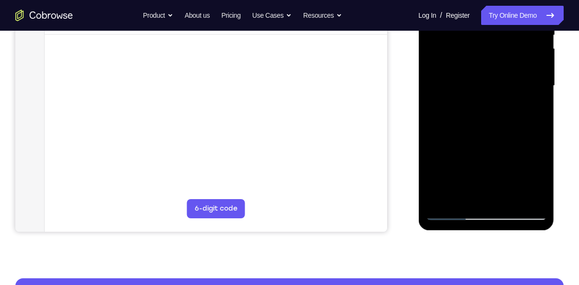
scroll to position [259, 0]
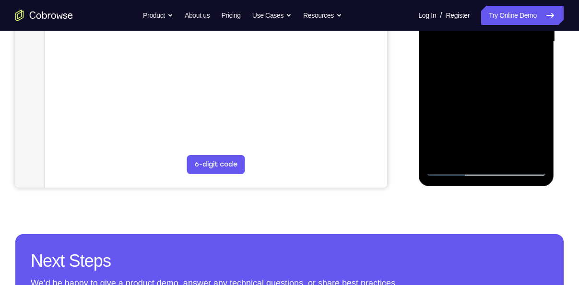
click at [450, 168] on div at bounding box center [486, 41] width 121 height 269
click at [524, 82] on div at bounding box center [486, 41] width 121 height 269
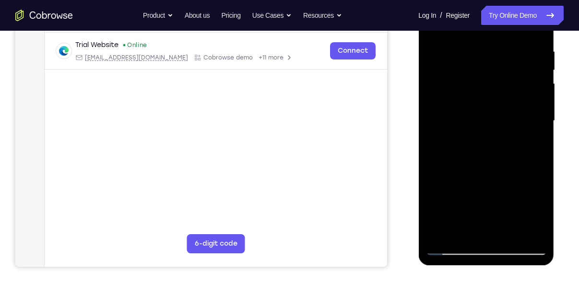
scroll to position [180, 0]
click at [486, 128] on div at bounding box center [486, 121] width 121 height 269
click at [531, 140] on div at bounding box center [486, 121] width 121 height 269
click at [430, 154] on div at bounding box center [486, 121] width 121 height 269
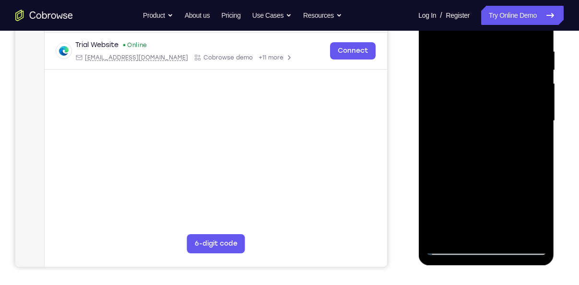
drag, startPoint x: 429, startPoint y: 154, endPoint x: 471, endPoint y: 157, distance: 42.8
click at [471, 157] on div at bounding box center [486, 121] width 121 height 269
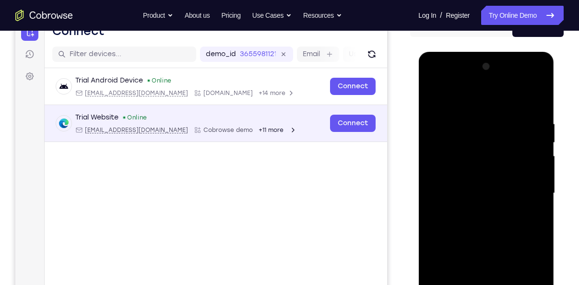
scroll to position [0, 0]
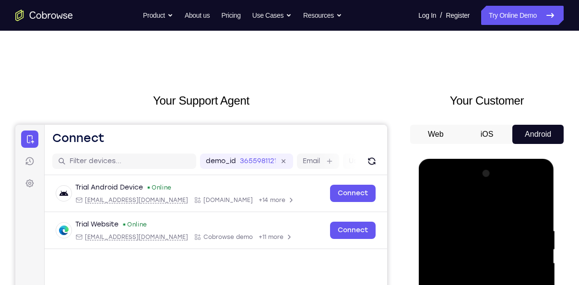
click at [47, 18] on icon "Go to the home page" at bounding box center [44, 16] width 58 height 12
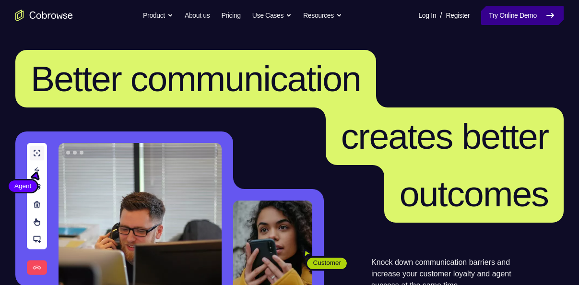
click at [520, 21] on link "Try Online Demo" at bounding box center [523, 15] width 83 height 19
click at [508, 16] on link "Try Online Demo" at bounding box center [523, 15] width 83 height 19
click at [511, 19] on link "Try Online Demo" at bounding box center [523, 15] width 83 height 19
click at [508, 20] on link "Try Online Demo" at bounding box center [523, 15] width 83 height 19
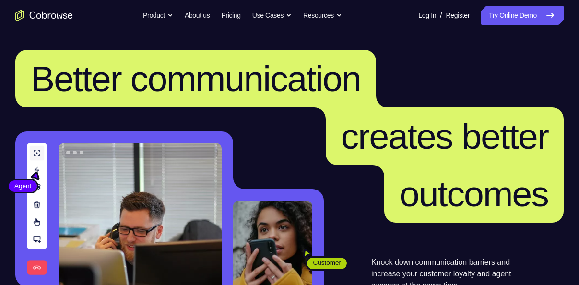
click at [495, 25] on nav "Go back Powerful, Flexible and Trustworthy. Avoid all extra friction for both A…" at bounding box center [289, 15] width 579 height 31
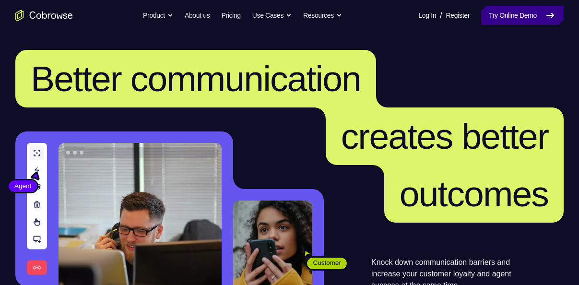
click at [498, 23] on link "Try Online Demo" at bounding box center [523, 15] width 83 height 19
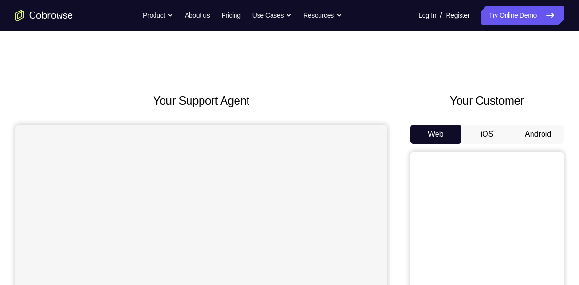
click at [540, 140] on button "Android" at bounding box center [538, 134] width 51 height 19
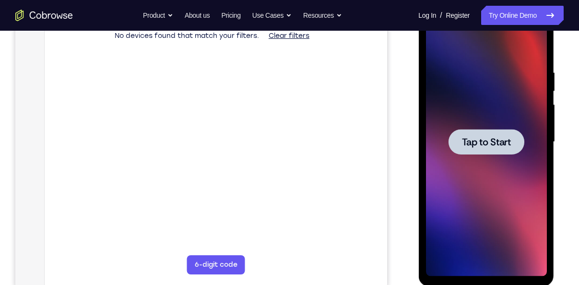
click at [490, 135] on div at bounding box center [486, 141] width 76 height 25
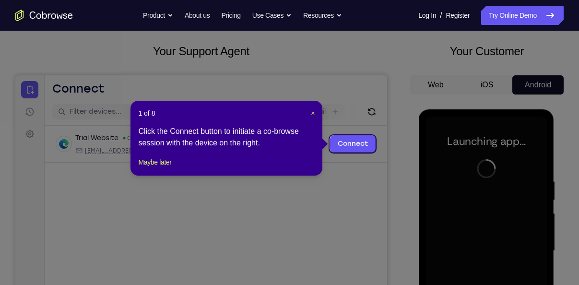
scroll to position [45, 0]
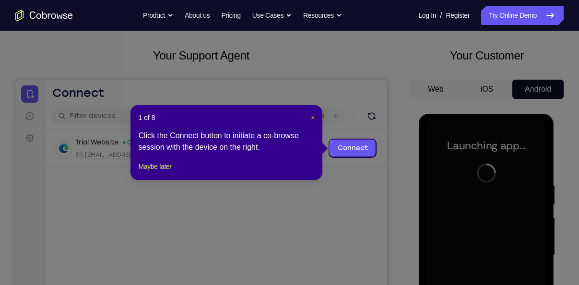
click at [313, 118] on span "×" at bounding box center [313, 118] width 4 height 8
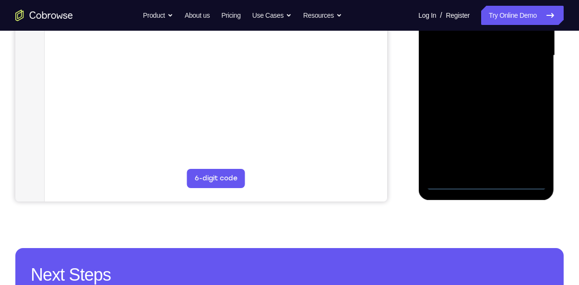
scroll to position [245, 0]
click at [453, 183] on div at bounding box center [486, 55] width 121 height 269
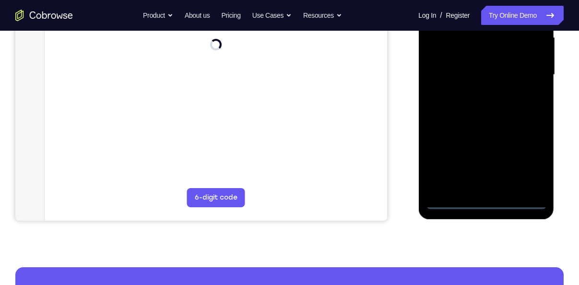
scroll to position [226, 0]
click at [456, 195] on div at bounding box center [486, 74] width 121 height 269
click at [453, 198] on div at bounding box center [486, 74] width 121 height 269
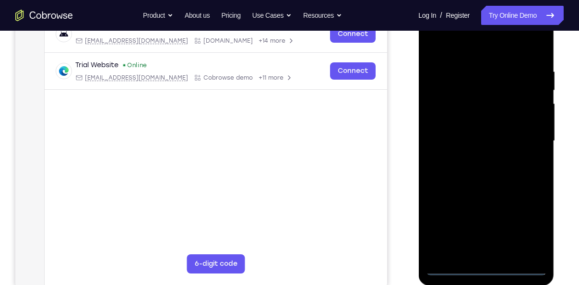
scroll to position [159, 0]
click at [529, 217] on div at bounding box center [486, 141] width 121 height 269
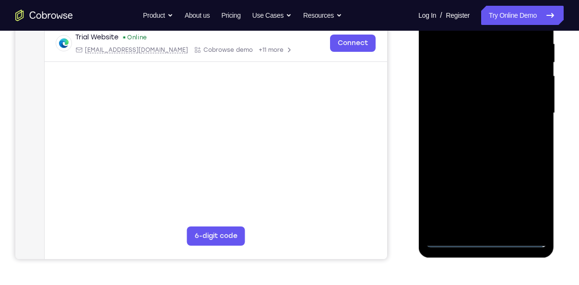
scroll to position [187, 0]
click at [529, 192] on div at bounding box center [486, 113] width 121 height 269
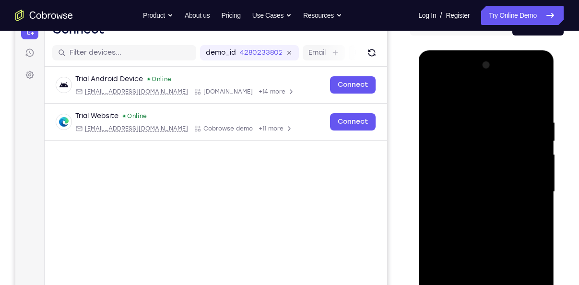
scroll to position [105, 0]
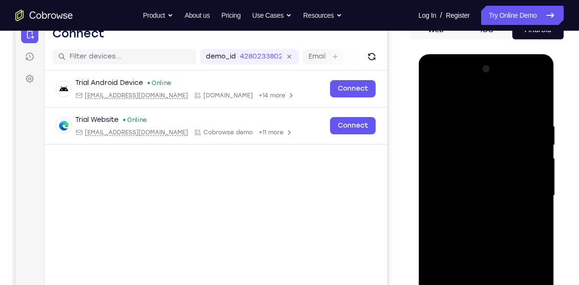
click at [483, 101] on div at bounding box center [486, 195] width 121 height 269
click at [469, 140] on div at bounding box center [486, 195] width 121 height 269
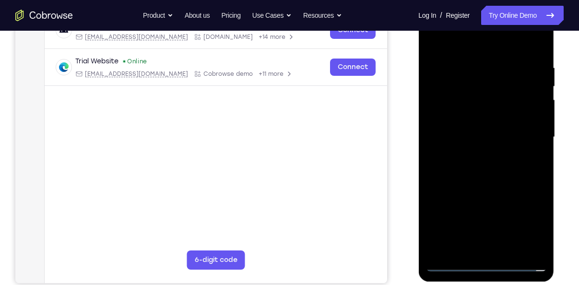
scroll to position [164, 0]
click at [459, 120] on div at bounding box center [486, 136] width 121 height 269
click at [513, 235] on div at bounding box center [486, 136] width 121 height 269
click at [513, 107] on div at bounding box center [486, 137] width 121 height 269
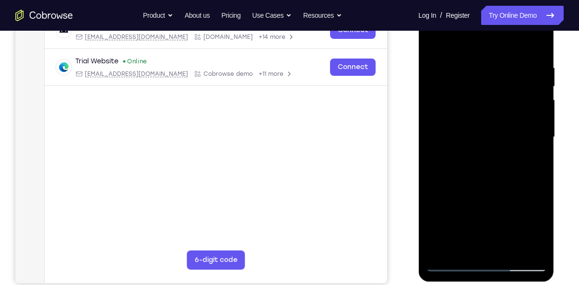
click at [445, 98] on div at bounding box center [486, 137] width 121 height 269
click at [479, 193] on div at bounding box center [486, 137] width 121 height 269
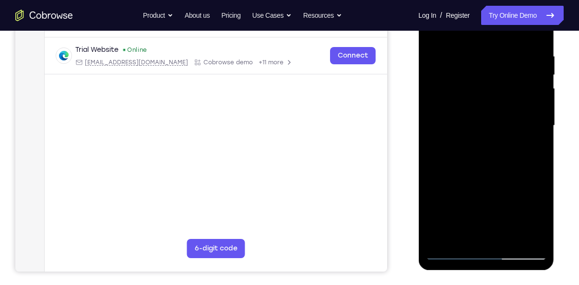
scroll to position [177, 0]
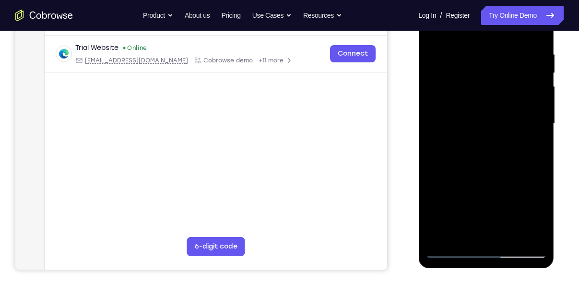
click at [536, 178] on div at bounding box center [486, 123] width 121 height 269
drag, startPoint x: 433, startPoint y: 183, endPoint x: 524, endPoint y: 183, distance: 91.7
click at [524, 183] on div at bounding box center [486, 123] width 121 height 269
click at [512, 183] on div at bounding box center [486, 123] width 121 height 269
drag, startPoint x: 502, startPoint y: 184, endPoint x: 489, endPoint y: 174, distance: 16.4
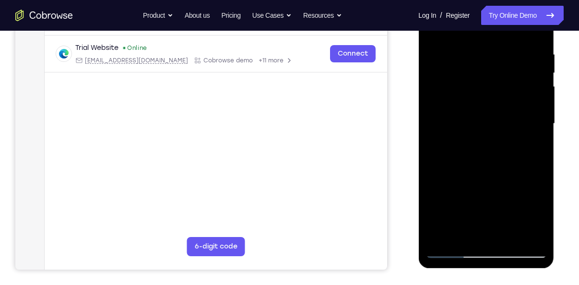
click at [489, 174] on div at bounding box center [486, 123] width 121 height 269
click at [505, 183] on div at bounding box center [486, 123] width 121 height 269
click at [529, 143] on div at bounding box center [486, 123] width 121 height 269
drag, startPoint x: 503, startPoint y: 183, endPoint x: 522, endPoint y: 182, distance: 19.2
click at [522, 182] on div at bounding box center [486, 123] width 121 height 269
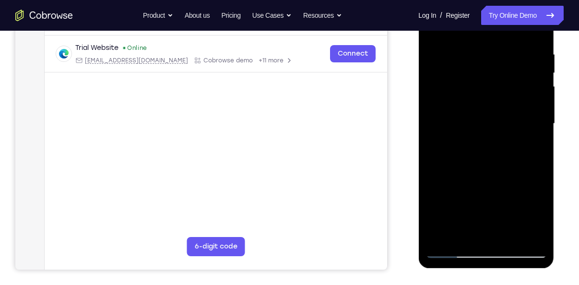
drag, startPoint x: 520, startPoint y: 183, endPoint x: 498, endPoint y: 167, distance: 27.6
click at [498, 167] on div at bounding box center [486, 123] width 121 height 269
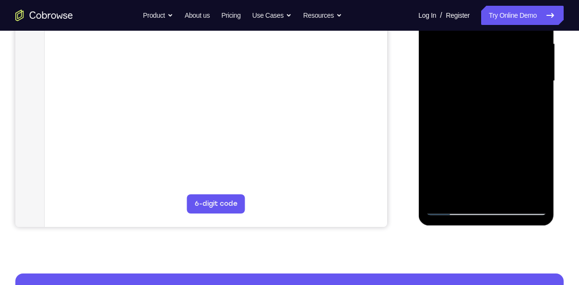
click at [483, 97] on div at bounding box center [486, 81] width 121 height 269
click at [476, 135] on div at bounding box center [486, 81] width 121 height 269
click at [540, 135] on div at bounding box center [486, 81] width 121 height 269
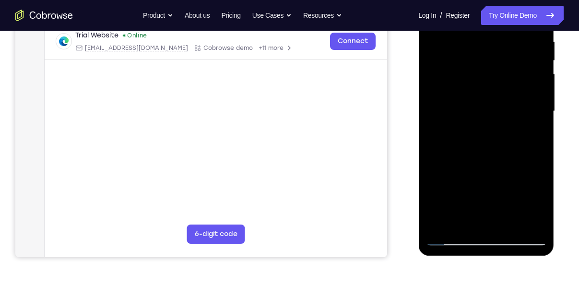
scroll to position [205, 0]
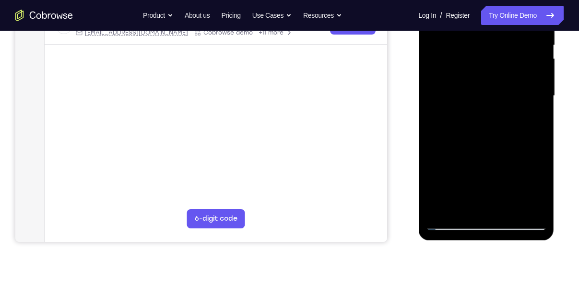
drag, startPoint x: 430, startPoint y: 155, endPoint x: 527, endPoint y: 156, distance: 97.0
click at [527, 156] on div at bounding box center [486, 96] width 121 height 269
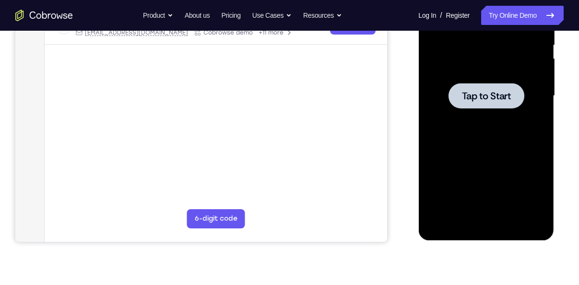
click at [510, 101] on span "Tap to Start" at bounding box center [486, 96] width 49 height 10
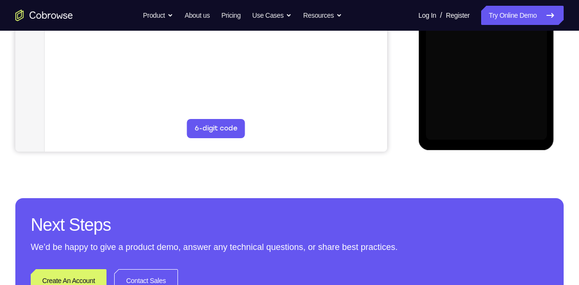
scroll to position [296, 0]
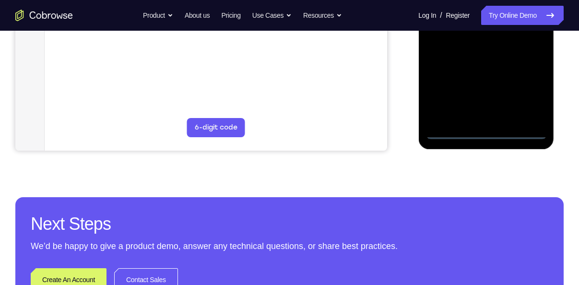
click at [451, 130] on div at bounding box center [486, 4] width 121 height 269
click at [451, 132] on div at bounding box center [486, 4] width 121 height 269
click at [539, 82] on div at bounding box center [486, 4] width 121 height 269
click at [535, 84] on div at bounding box center [486, 4] width 121 height 269
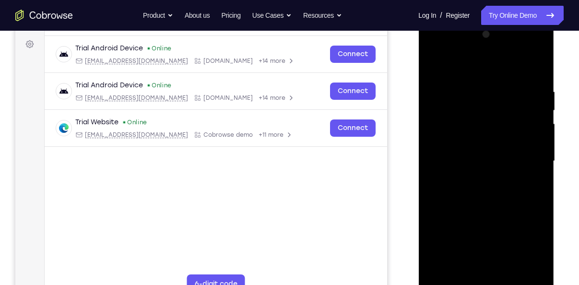
scroll to position [138, 0]
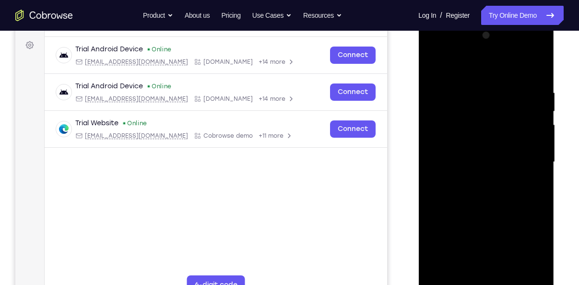
click at [508, 67] on div at bounding box center [486, 162] width 121 height 269
click at [469, 103] on div at bounding box center [486, 162] width 121 height 269
click at [446, 132] on div at bounding box center [486, 162] width 121 height 269
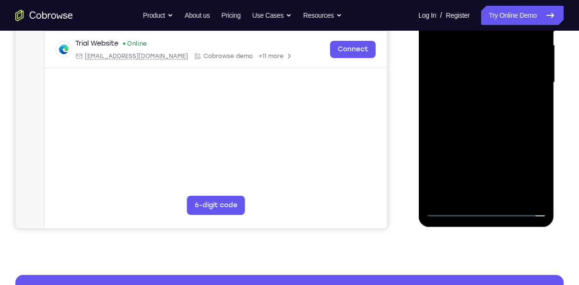
scroll to position [218, 0]
click at [490, 140] on div at bounding box center [486, 82] width 121 height 269
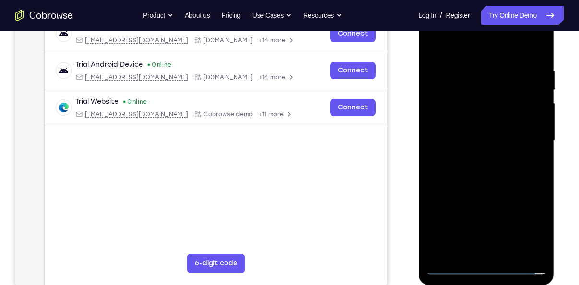
scroll to position [184, 0]
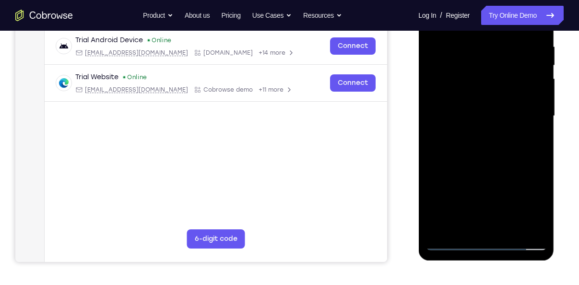
click at [508, 90] on div at bounding box center [486, 116] width 121 height 269
click at [490, 114] on div at bounding box center [486, 116] width 121 height 269
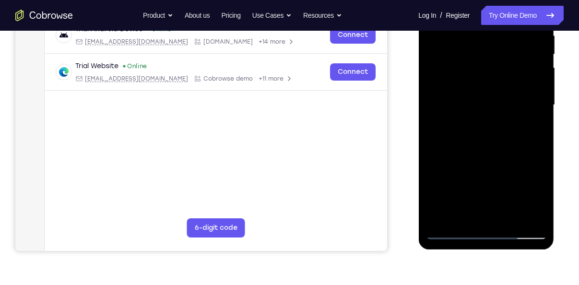
click at [535, 127] on div at bounding box center [486, 105] width 121 height 269
click at [443, 129] on div at bounding box center [486, 105] width 121 height 269
click at [455, 115] on div at bounding box center [486, 105] width 121 height 269
click at [456, 122] on div at bounding box center [486, 105] width 121 height 269
click at [444, 133] on div at bounding box center [486, 105] width 121 height 269
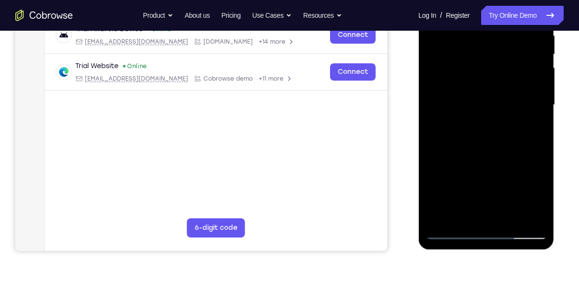
click at [452, 132] on div at bounding box center [486, 105] width 121 height 269
click at [446, 108] on div at bounding box center [486, 105] width 121 height 269
click at [475, 103] on div at bounding box center [486, 105] width 121 height 269
click at [469, 94] on div at bounding box center [486, 105] width 121 height 269
click at [444, 133] on div at bounding box center [486, 105] width 121 height 269
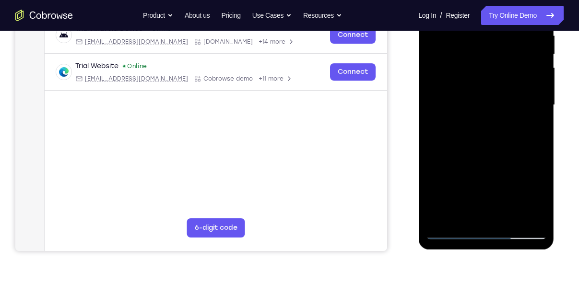
click at [448, 122] on div at bounding box center [486, 105] width 121 height 269
click at [443, 120] on div at bounding box center [486, 105] width 121 height 269
click at [446, 122] on div at bounding box center [486, 105] width 121 height 269
click at [498, 92] on div at bounding box center [486, 105] width 121 height 269
click at [451, 128] on div at bounding box center [486, 105] width 121 height 269
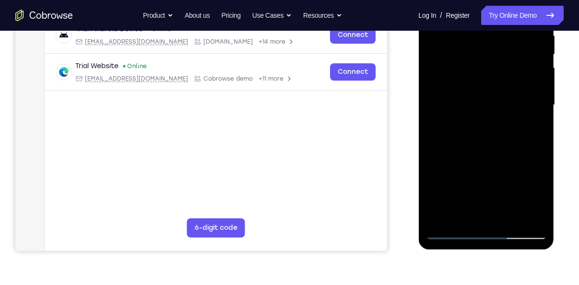
click at [449, 129] on div at bounding box center [486, 105] width 121 height 269
click at [451, 132] on div at bounding box center [486, 105] width 121 height 269
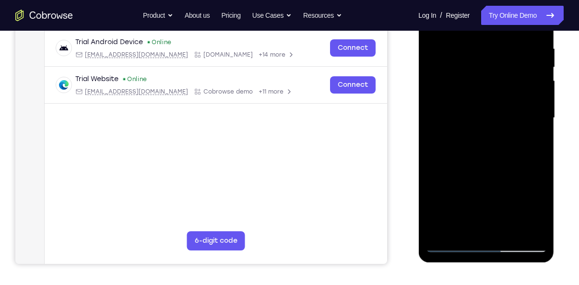
click at [473, 108] on div at bounding box center [486, 118] width 121 height 269
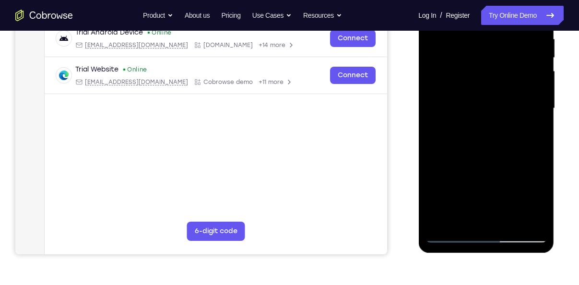
click at [454, 134] on div at bounding box center [486, 108] width 121 height 269
click at [453, 135] on div at bounding box center [486, 108] width 121 height 269
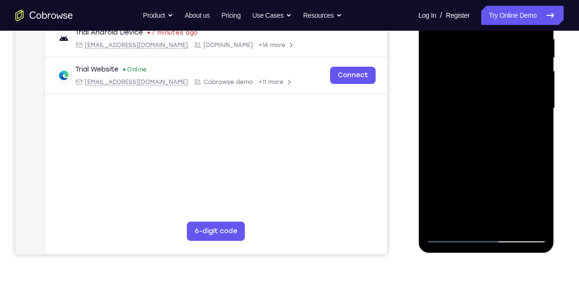
click at [453, 135] on div at bounding box center [486, 108] width 121 height 269
click at [456, 128] on div at bounding box center [486, 108] width 121 height 269
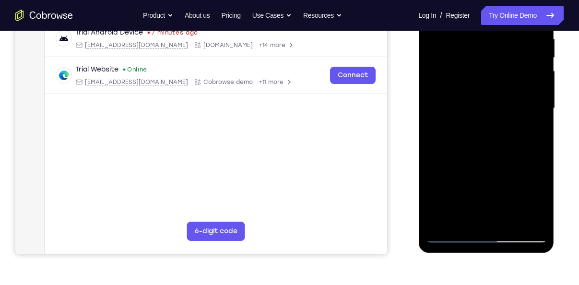
click at [458, 131] on div at bounding box center [486, 108] width 121 height 269
click at [458, 134] on div at bounding box center [486, 108] width 121 height 269
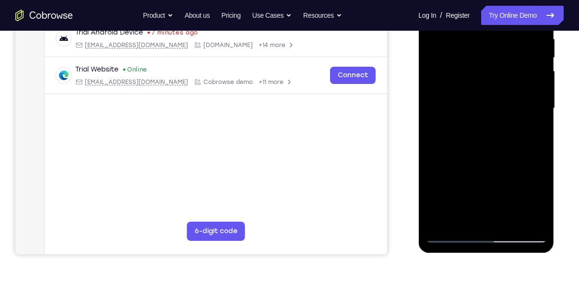
click at [458, 134] on div at bounding box center [486, 108] width 121 height 269
drag, startPoint x: 454, startPoint y: 135, endPoint x: 461, endPoint y: 137, distance: 7.5
click at [459, 136] on div at bounding box center [486, 108] width 121 height 269
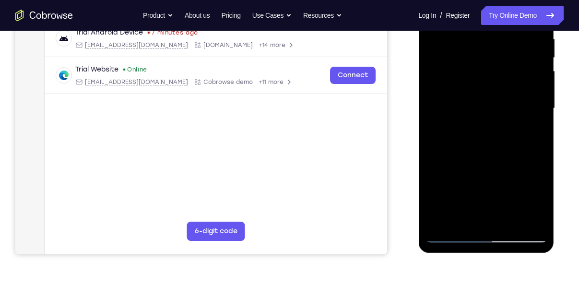
click at [459, 136] on div at bounding box center [486, 108] width 121 height 269
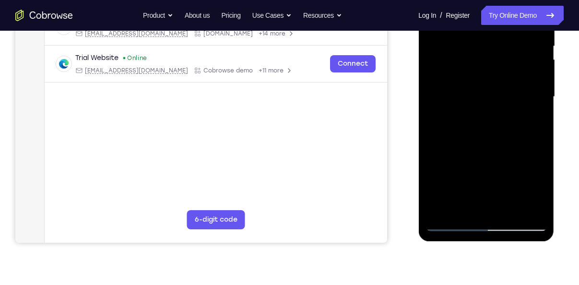
click at [464, 115] on div at bounding box center [486, 97] width 121 height 269
click at [456, 124] on div at bounding box center [486, 97] width 121 height 269
drag, startPoint x: 456, startPoint y: 124, endPoint x: 449, endPoint y: 125, distance: 6.7
click at [449, 125] on div at bounding box center [486, 97] width 121 height 269
click at [457, 125] on div at bounding box center [486, 97] width 121 height 269
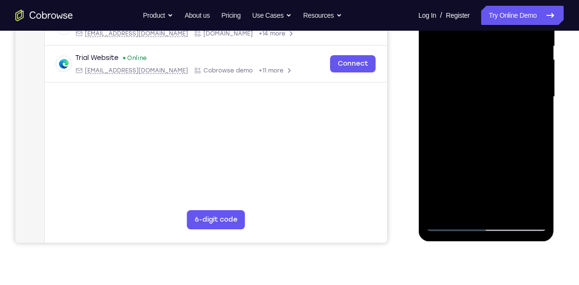
click at [457, 125] on div at bounding box center [486, 97] width 121 height 269
click at [457, 121] on div at bounding box center [486, 97] width 121 height 269
click at [460, 108] on div at bounding box center [486, 97] width 121 height 269
click at [461, 119] on div at bounding box center [486, 97] width 121 height 269
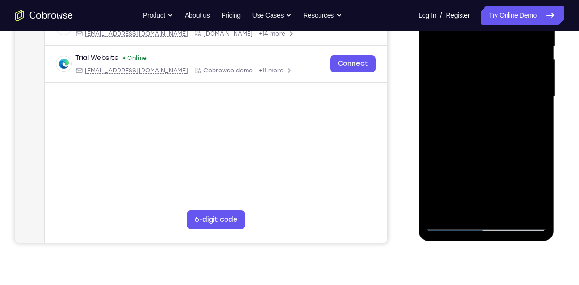
click at [461, 119] on div at bounding box center [486, 97] width 121 height 269
click at [459, 123] on div at bounding box center [486, 97] width 121 height 269
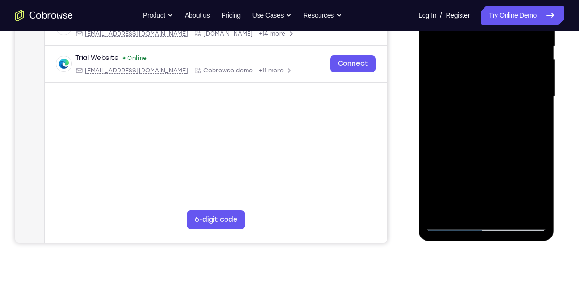
click at [459, 123] on div at bounding box center [486, 97] width 121 height 269
click at [462, 123] on div at bounding box center [486, 97] width 121 height 269
click at [487, 107] on div at bounding box center [486, 97] width 121 height 269
click at [461, 124] on div at bounding box center [486, 97] width 121 height 269
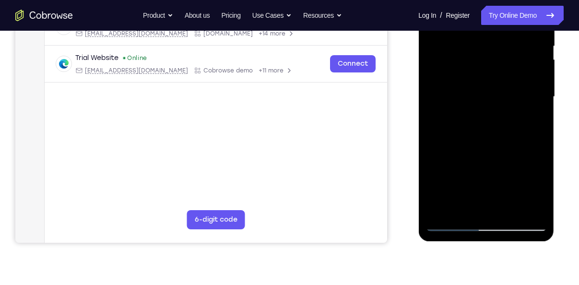
click at [461, 124] on div at bounding box center [486, 97] width 121 height 269
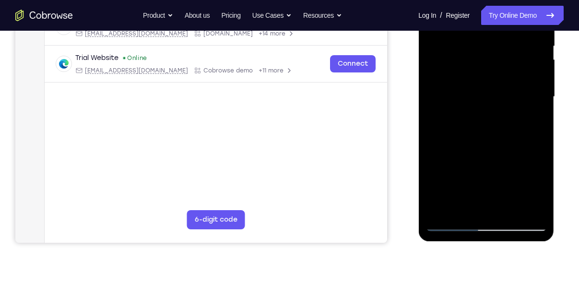
click at [464, 124] on div at bounding box center [486, 97] width 121 height 269
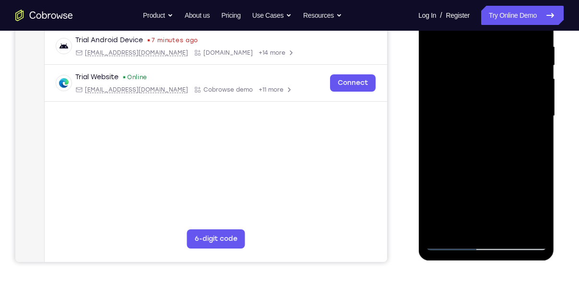
scroll to position [199, 0]
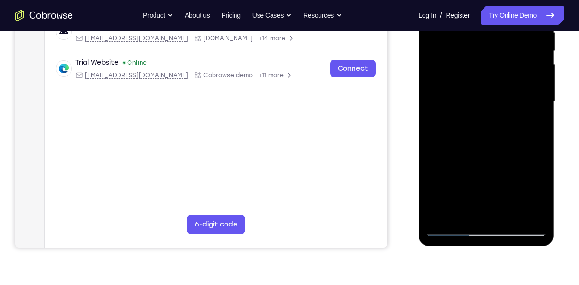
click at [474, 103] on div at bounding box center [486, 101] width 121 height 269
click at [473, 109] on div at bounding box center [486, 101] width 121 height 269
click at [503, 100] on div at bounding box center [486, 101] width 121 height 269
click at [477, 124] on div at bounding box center [486, 101] width 121 height 269
click at [472, 128] on div at bounding box center [486, 101] width 121 height 269
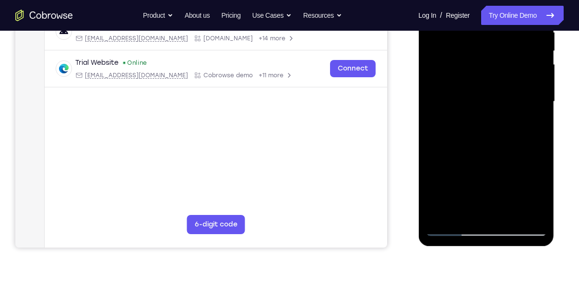
click at [466, 124] on div at bounding box center [486, 101] width 121 height 269
click at [473, 122] on div at bounding box center [486, 101] width 121 height 269
click at [473, 124] on div at bounding box center [486, 101] width 121 height 269
click at [470, 129] on div at bounding box center [486, 101] width 121 height 269
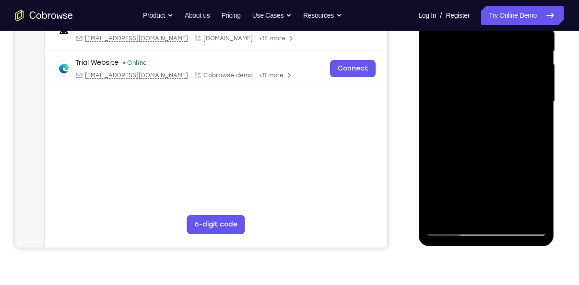
click at [470, 129] on div at bounding box center [486, 101] width 121 height 269
click at [483, 102] on div at bounding box center [486, 101] width 121 height 269
click at [475, 129] on div at bounding box center [486, 101] width 121 height 269
click at [475, 126] on div at bounding box center [486, 101] width 121 height 269
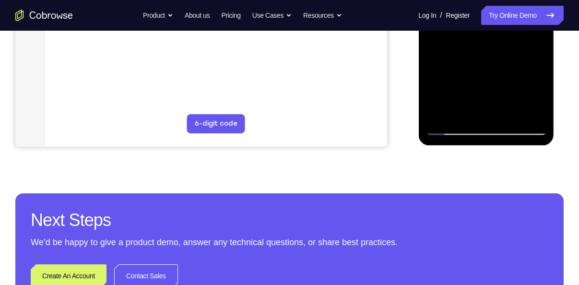
scroll to position [211, 0]
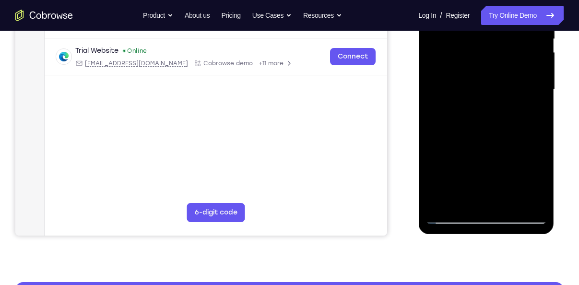
click at [531, 85] on div at bounding box center [486, 89] width 121 height 269
click at [479, 114] on div at bounding box center [486, 89] width 121 height 269
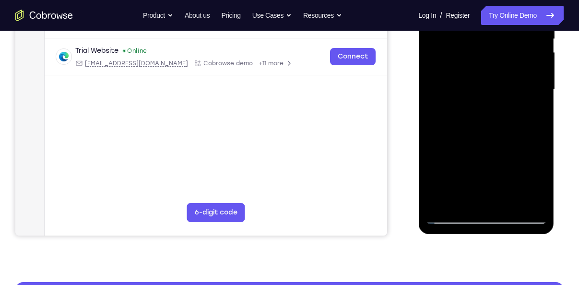
click at [479, 114] on div at bounding box center [486, 89] width 121 height 269
drag, startPoint x: 479, startPoint y: 114, endPoint x: 484, endPoint y: 116, distance: 5.2
click at [484, 116] on div at bounding box center [486, 89] width 121 height 269
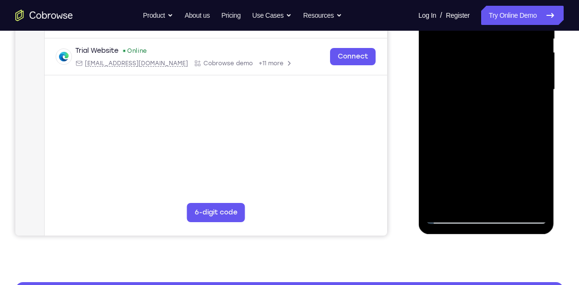
click at [484, 116] on div at bounding box center [486, 89] width 121 height 269
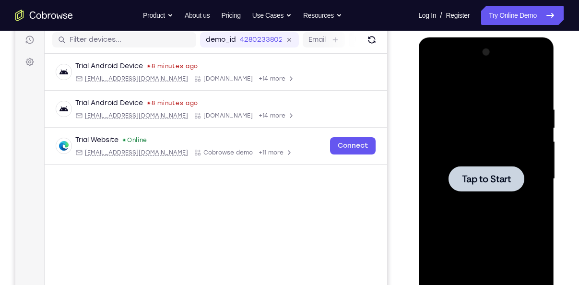
scroll to position [121, 0]
click at [503, 168] on div at bounding box center [486, 179] width 76 height 25
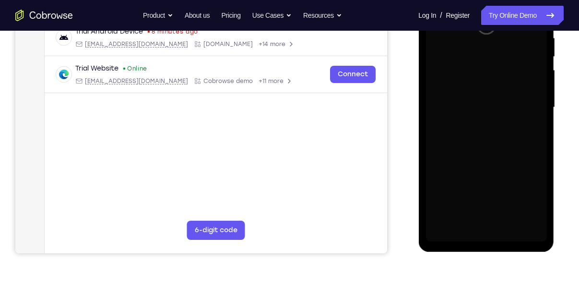
scroll to position [231, 0]
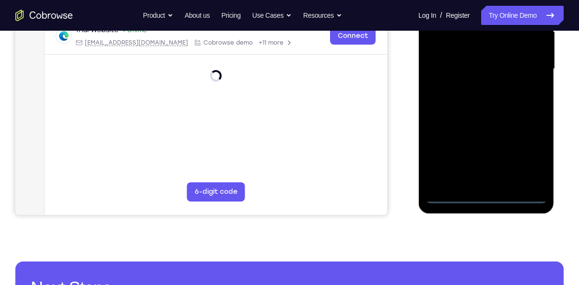
click at [453, 194] on div at bounding box center [486, 69] width 121 height 269
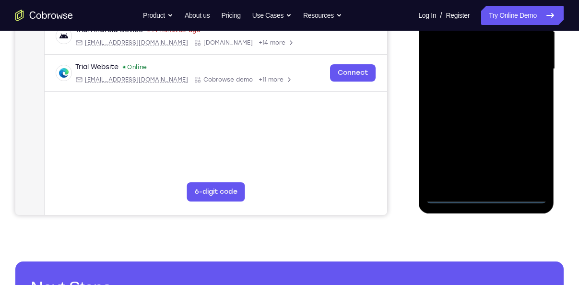
click at [452, 198] on div at bounding box center [486, 69] width 121 height 269
click at [521, 156] on div at bounding box center [486, 69] width 121 height 269
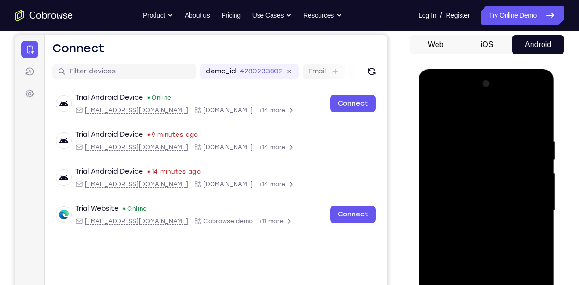
scroll to position [89, 0]
click at [487, 113] on div at bounding box center [486, 211] width 121 height 269
click at [488, 158] on div at bounding box center [486, 211] width 121 height 269
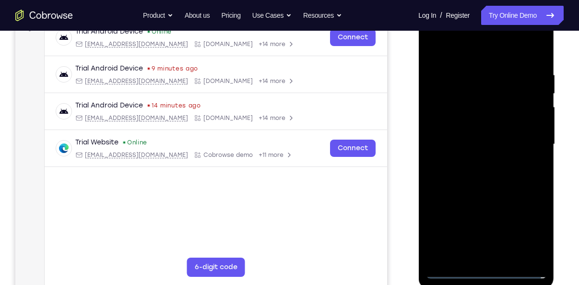
scroll to position [189, 0]
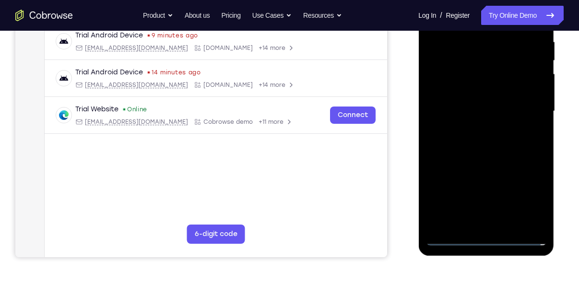
click at [451, 163] on div at bounding box center [486, 111] width 121 height 269
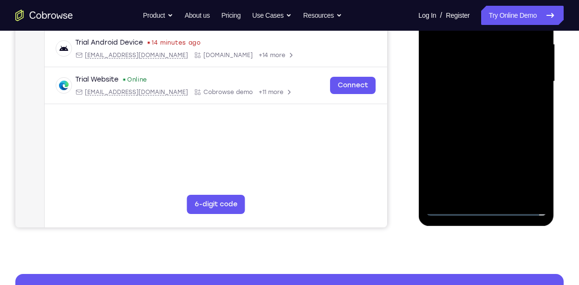
click at [453, 189] on div at bounding box center [486, 81] width 121 height 269
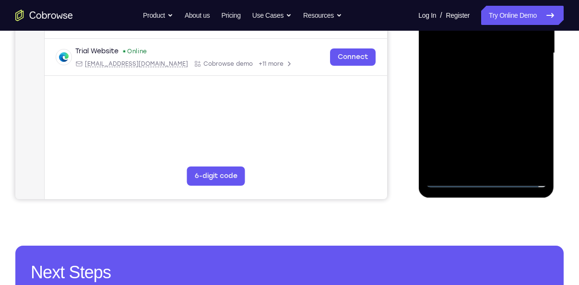
scroll to position [248, 0]
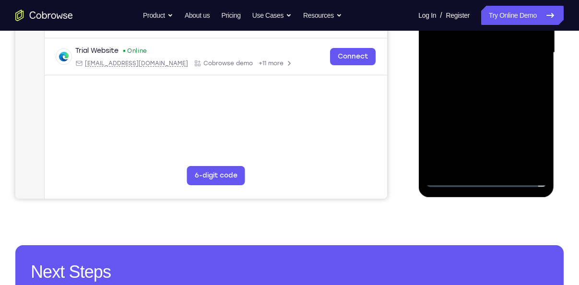
click at [459, 178] on div at bounding box center [486, 52] width 121 height 269
click at [459, 138] on div at bounding box center [486, 52] width 121 height 269
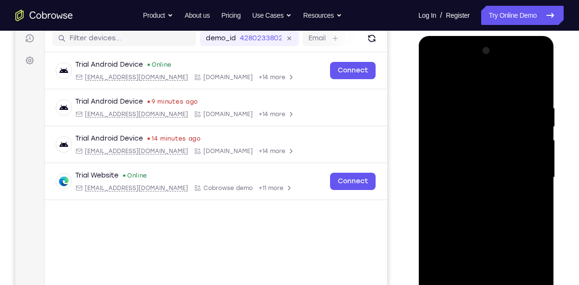
scroll to position [121, 0]
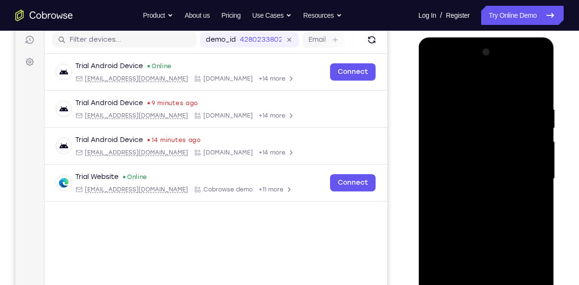
click at [508, 163] on div at bounding box center [486, 179] width 121 height 269
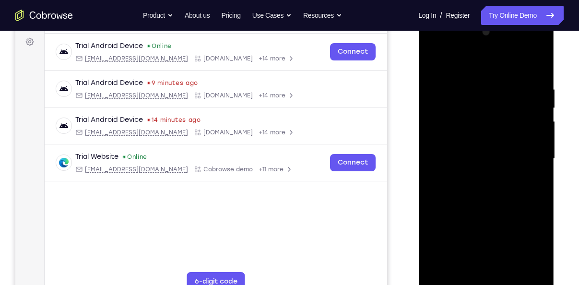
scroll to position [141, 0]
click at [483, 182] on div at bounding box center [486, 159] width 121 height 269
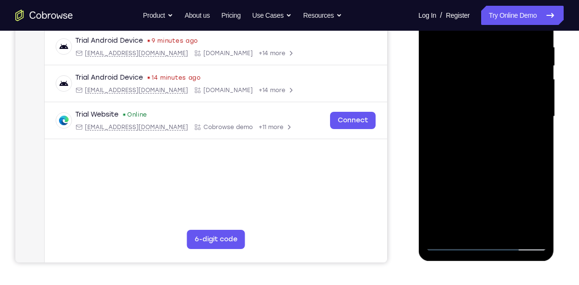
scroll to position [183, 0]
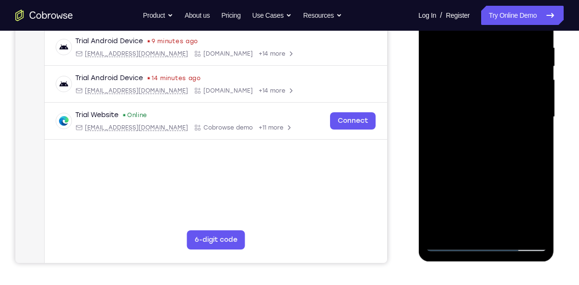
click at [482, 140] on div at bounding box center [486, 117] width 121 height 269
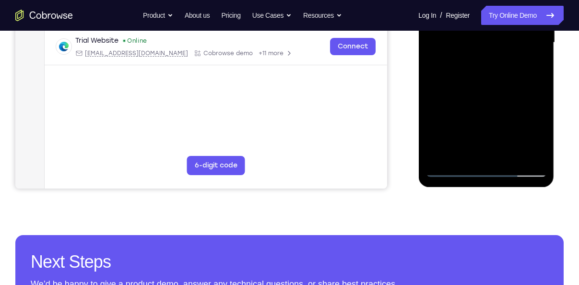
scroll to position [165, 0]
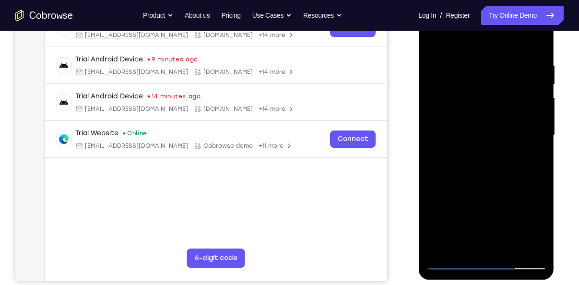
click at [527, 174] on div at bounding box center [486, 135] width 121 height 269
click at [434, 189] on div at bounding box center [486, 135] width 121 height 269
drag, startPoint x: 429, startPoint y: 183, endPoint x: 518, endPoint y: 184, distance: 89.3
click at [518, 184] on div at bounding box center [486, 135] width 121 height 269
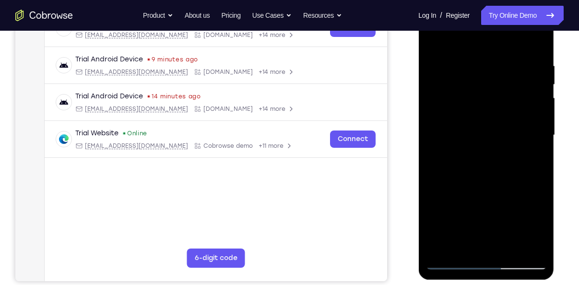
click at [527, 172] on div at bounding box center [486, 135] width 121 height 269
click at [525, 184] on div at bounding box center [486, 135] width 121 height 269
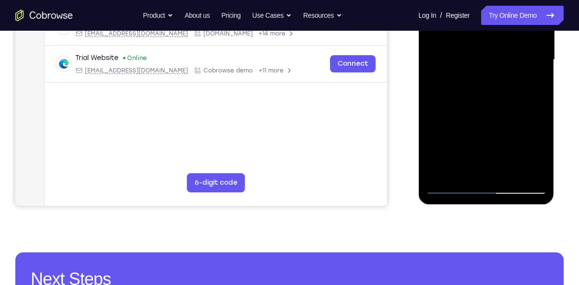
click at [453, 190] on div at bounding box center [486, 60] width 121 height 269
click at [457, 186] on div at bounding box center [486, 60] width 121 height 269
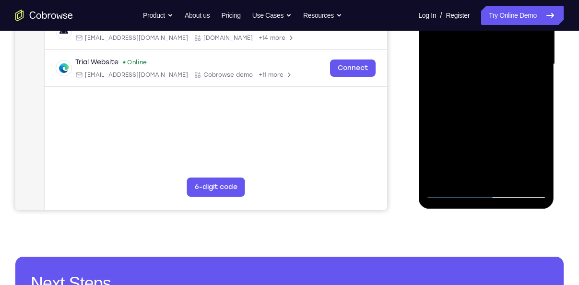
scroll to position [237, 0]
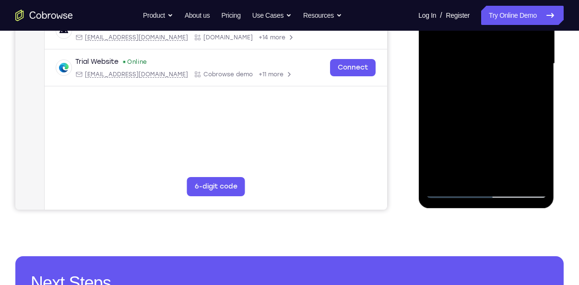
click at [451, 193] on div at bounding box center [486, 63] width 121 height 269
click at [448, 193] on div at bounding box center [486, 63] width 121 height 269
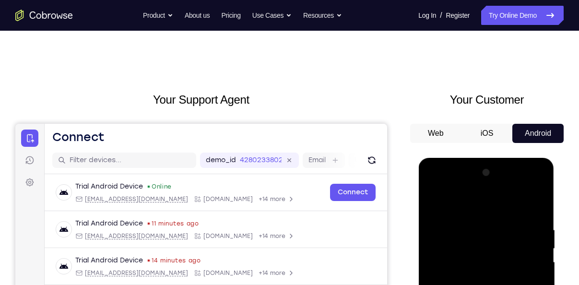
scroll to position [45, 0]
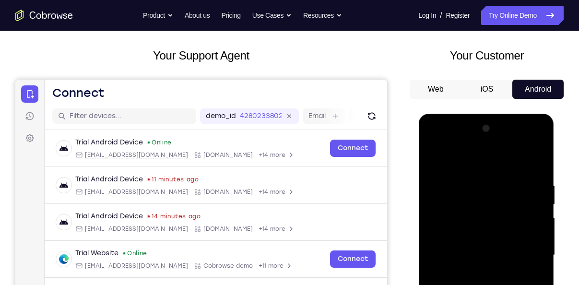
click at [489, 174] on div at bounding box center [486, 255] width 121 height 269
click at [467, 187] on div at bounding box center [486, 255] width 121 height 269
click at [445, 188] on div at bounding box center [486, 255] width 121 height 269
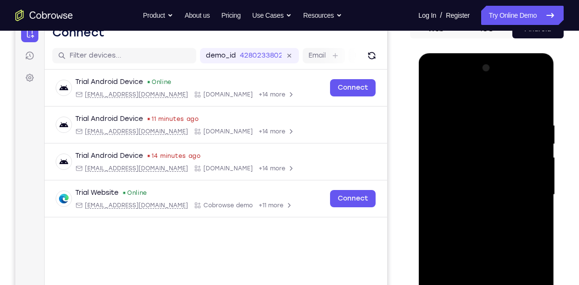
scroll to position [106, 0]
click at [457, 151] on div at bounding box center [486, 194] width 121 height 269
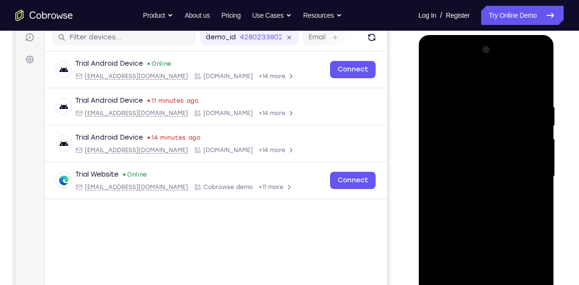
scroll to position [170, 0]
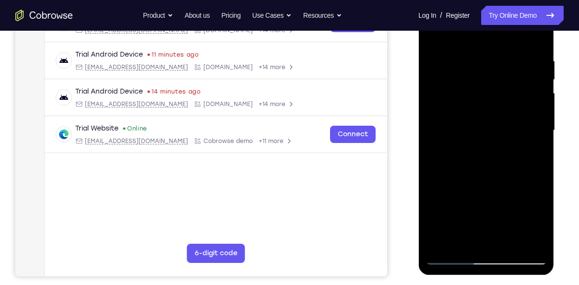
click at [486, 217] on div at bounding box center [486, 130] width 121 height 269
click at [487, 182] on div at bounding box center [486, 130] width 121 height 269
click at [534, 209] on div at bounding box center [486, 130] width 121 height 269
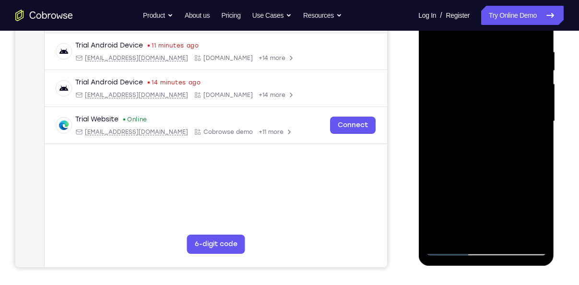
click at [453, 182] on div at bounding box center [486, 121] width 121 height 269
click at [434, 202] on div at bounding box center [486, 121] width 121 height 269
click at [454, 203] on div at bounding box center [486, 121] width 121 height 269
click at [466, 203] on div at bounding box center [486, 121] width 121 height 269
click at [481, 200] on div at bounding box center [486, 121] width 121 height 269
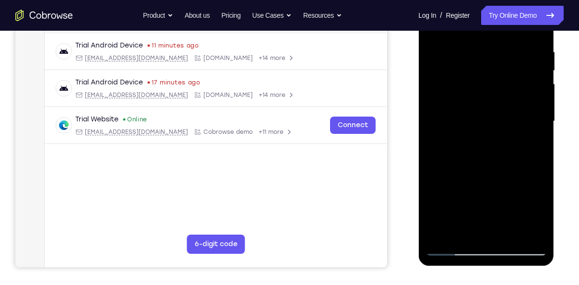
click at [498, 199] on div at bounding box center [486, 121] width 121 height 269
click at [514, 201] on div at bounding box center [486, 121] width 121 height 269
click at [506, 203] on div at bounding box center [486, 121] width 121 height 269
click at [519, 200] on div at bounding box center [486, 121] width 121 height 269
click at [500, 201] on div at bounding box center [486, 121] width 121 height 269
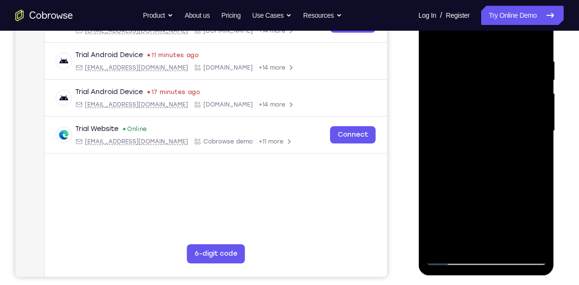
scroll to position [169, 0]
click at [481, 212] on div at bounding box center [486, 131] width 121 height 269
click at [519, 175] on div at bounding box center [486, 131] width 121 height 269
click at [454, 256] on div at bounding box center [486, 131] width 121 height 269
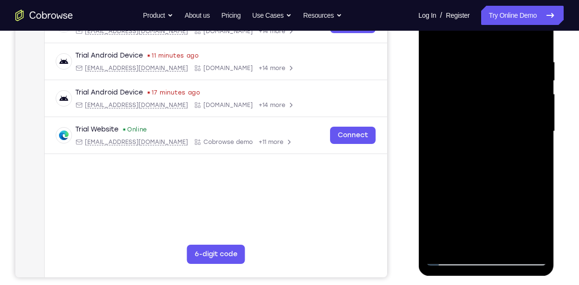
click at [513, 145] on div at bounding box center [486, 131] width 121 height 269
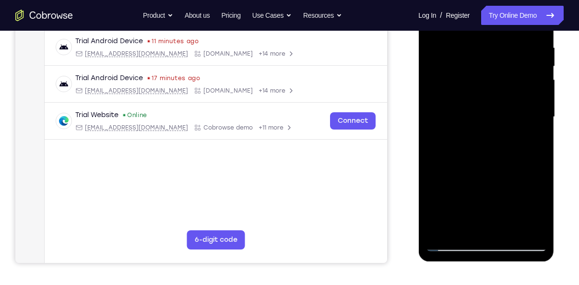
scroll to position [224, 0]
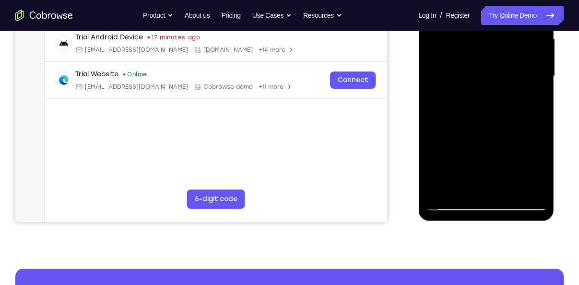
click at [483, 122] on div at bounding box center [486, 76] width 121 height 269
click at [480, 136] on div at bounding box center [486, 76] width 121 height 269
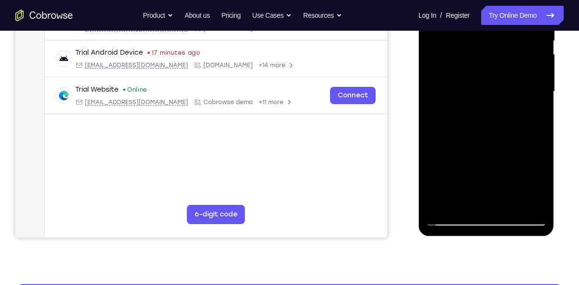
scroll to position [206, 0]
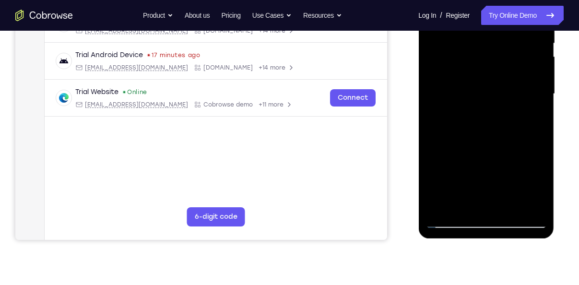
click at [536, 163] on div at bounding box center [486, 94] width 121 height 269
click at [531, 158] on div at bounding box center [486, 94] width 121 height 269
click at [471, 140] on div at bounding box center [486, 94] width 121 height 269
click at [467, 131] on div at bounding box center [486, 94] width 121 height 269
click at [466, 172] on div at bounding box center [486, 94] width 121 height 269
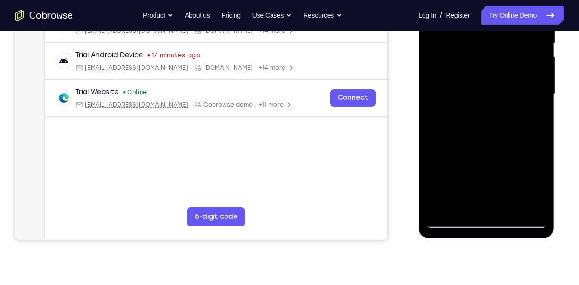
click at [474, 171] on div at bounding box center [486, 94] width 121 height 269
click at [477, 172] on div at bounding box center [486, 94] width 121 height 269
click at [478, 172] on div at bounding box center [486, 94] width 121 height 269
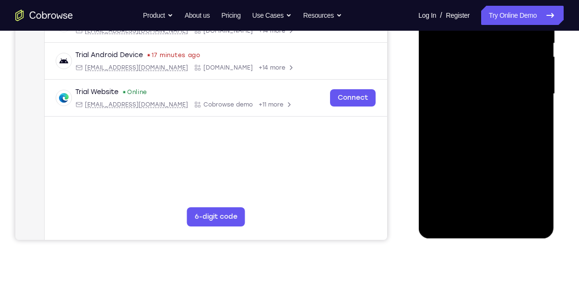
click at [479, 171] on div at bounding box center [486, 94] width 121 height 269
click at [485, 97] on span "Tap to Start" at bounding box center [486, 94] width 49 height 10
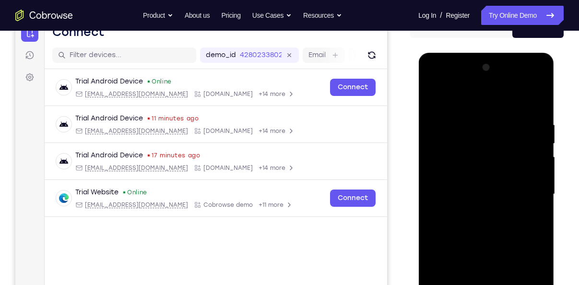
scroll to position [161, 0]
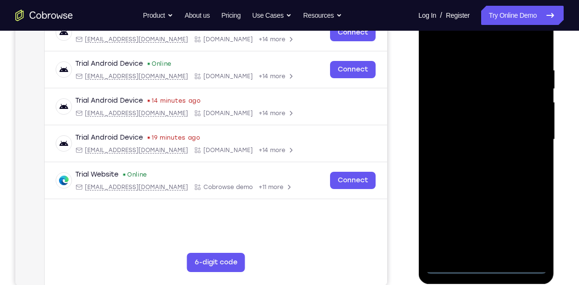
click at [454, 264] on div at bounding box center [486, 139] width 121 height 269
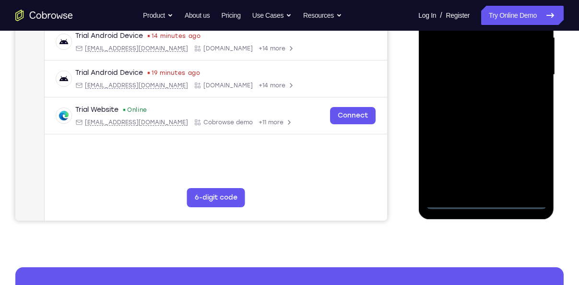
click at [452, 204] on div at bounding box center [486, 74] width 121 height 269
click at [452, 197] on div at bounding box center [486, 74] width 121 height 269
click at [453, 200] on div at bounding box center [486, 74] width 121 height 269
click at [526, 161] on div at bounding box center [486, 74] width 121 height 269
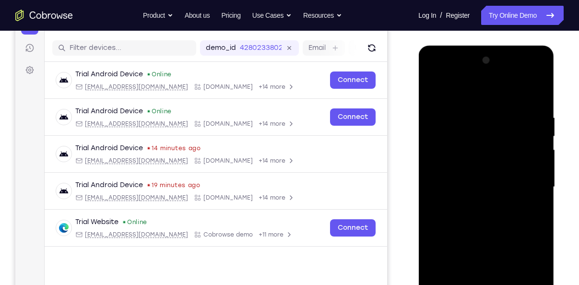
scroll to position [110, 0]
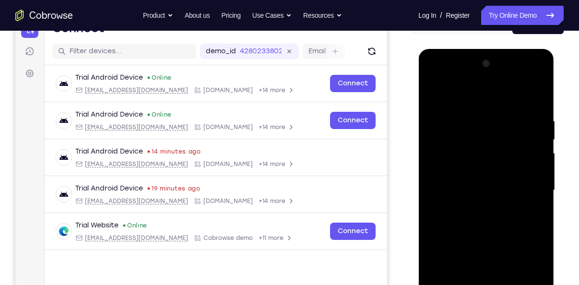
click at [456, 97] on div at bounding box center [486, 190] width 121 height 269
click at [467, 135] on div at bounding box center [486, 190] width 121 height 269
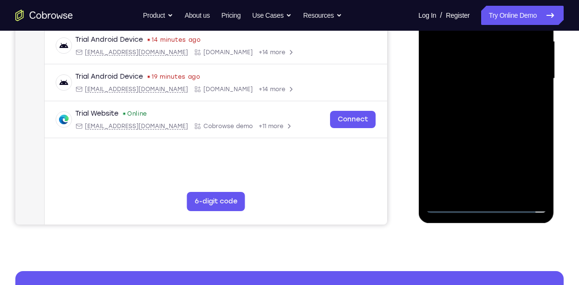
scroll to position [153, 0]
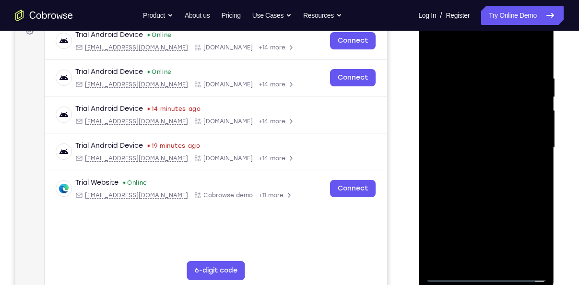
click at [448, 124] on div at bounding box center [486, 147] width 121 height 269
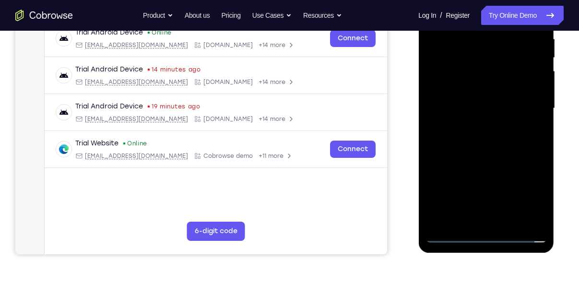
scroll to position [192, 0]
click at [458, 202] on div at bounding box center [486, 109] width 121 height 269
click at [462, 164] on div at bounding box center [486, 109] width 121 height 269
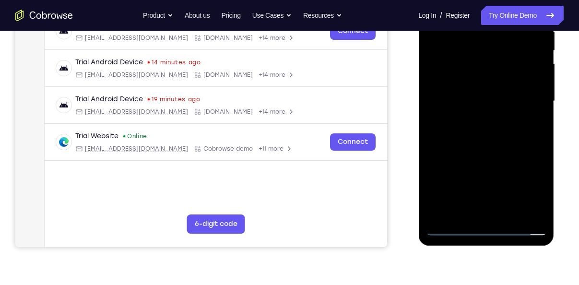
scroll to position [202, 0]
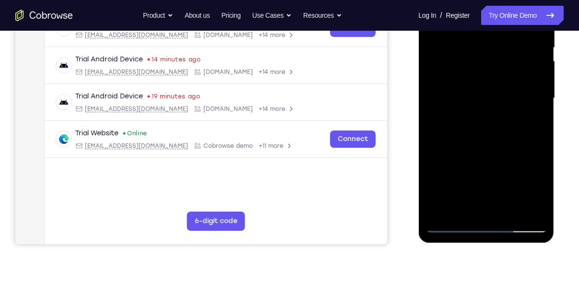
click at [462, 118] on div at bounding box center [486, 98] width 121 height 269
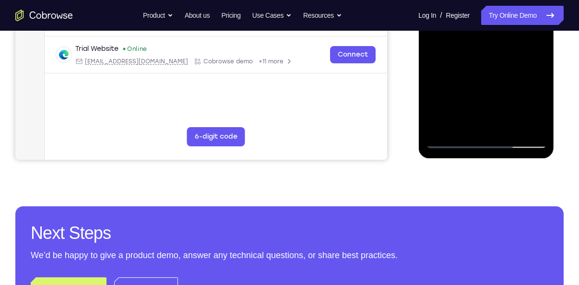
click at [449, 136] on div at bounding box center [486, 13] width 121 height 269
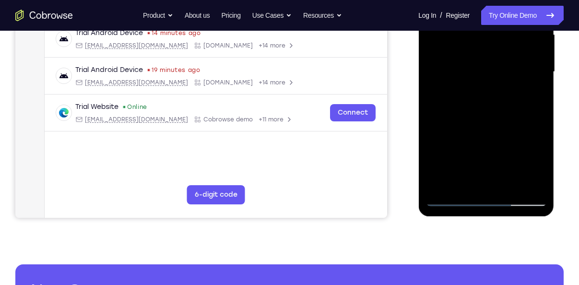
click at [482, 120] on div at bounding box center [486, 72] width 121 height 269
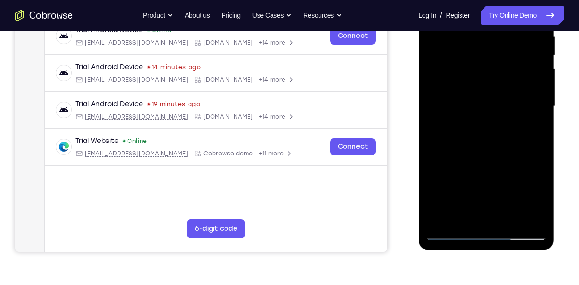
scroll to position [193, 0]
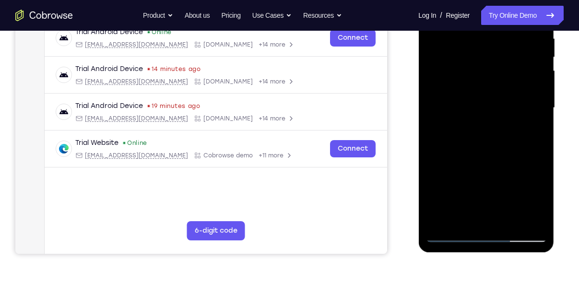
click at [490, 153] on div at bounding box center [486, 108] width 121 height 269
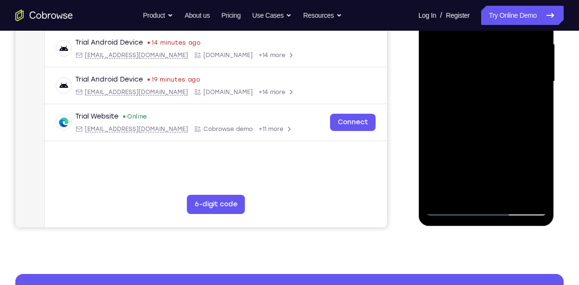
click at [542, 176] on div at bounding box center [486, 81] width 121 height 269
click at [538, 141] on div at bounding box center [486, 81] width 121 height 269
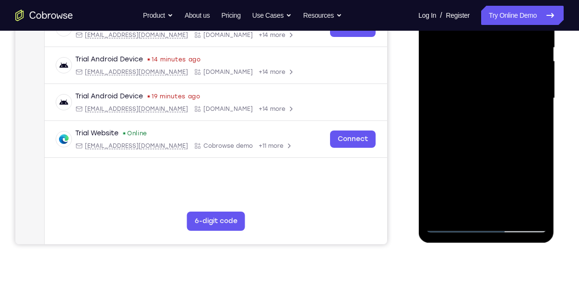
drag, startPoint x: 427, startPoint y: 163, endPoint x: 432, endPoint y: 163, distance: 5.3
click at [432, 163] on div at bounding box center [486, 98] width 121 height 269
click at [439, 165] on div at bounding box center [486, 98] width 121 height 269
click at [448, 165] on div at bounding box center [486, 98] width 121 height 269
click at [462, 165] on div at bounding box center [486, 98] width 121 height 269
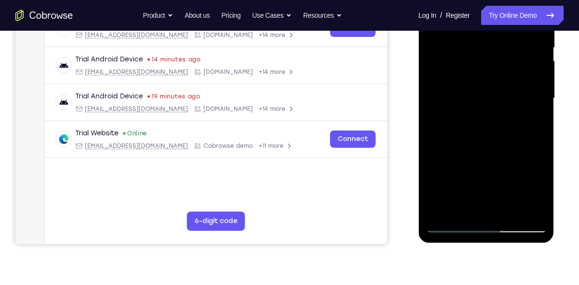
click at [474, 165] on div at bounding box center [486, 98] width 121 height 269
click at [490, 165] on div at bounding box center [486, 98] width 121 height 269
click at [502, 165] on div at bounding box center [486, 98] width 121 height 269
click at [522, 165] on div at bounding box center [486, 98] width 121 height 269
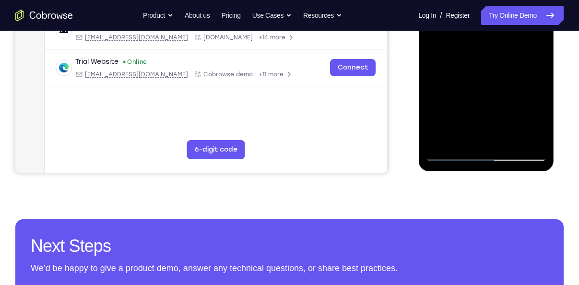
scroll to position [275, 0]
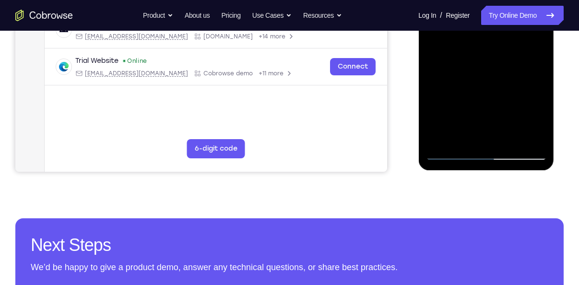
click at [448, 152] on div at bounding box center [486, 25] width 121 height 269
click at [448, 151] on div at bounding box center [486, 25] width 121 height 269
click at [456, 148] on div at bounding box center [486, 25] width 121 height 269
click at [451, 150] on div at bounding box center [486, 25] width 121 height 269
click at [454, 151] on div at bounding box center [486, 25] width 121 height 269
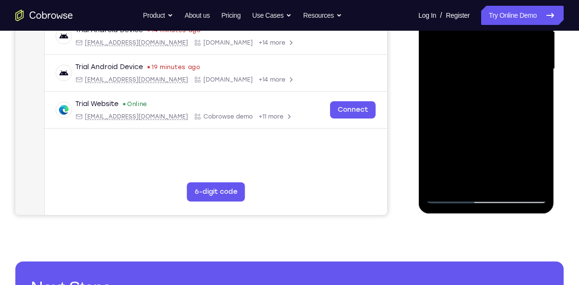
scroll to position [227, 0]
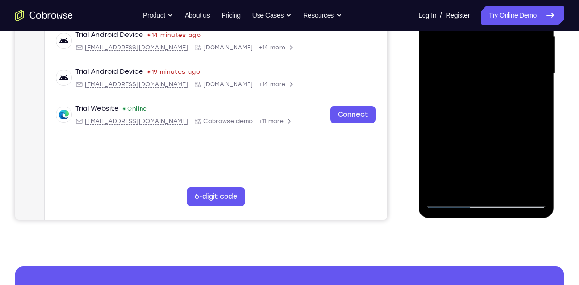
click at [516, 140] on div at bounding box center [486, 74] width 121 height 269
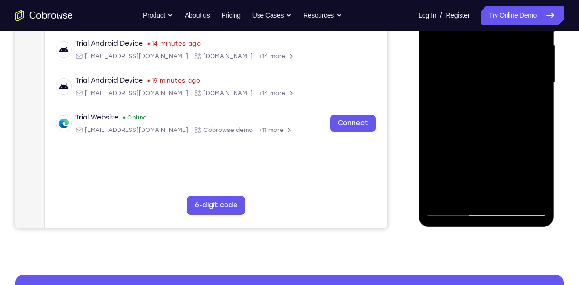
scroll to position [218, 0]
click at [486, 96] on div at bounding box center [486, 82] width 121 height 269
click at [483, 99] on div at bounding box center [486, 82] width 121 height 269
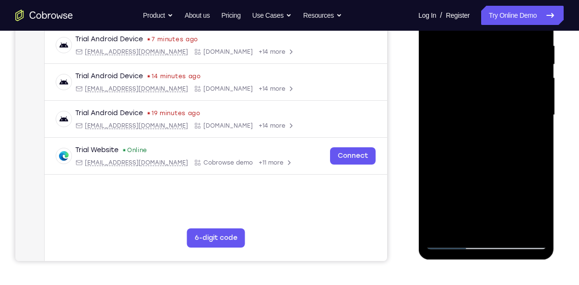
scroll to position [185, 0]
click at [538, 139] on div at bounding box center [486, 115] width 121 height 269
drag, startPoint x: 427, startPoint y: 156, endPoint x: 530, endPoint y: 157, distance: 102.8
click at [530, 157] on div at bounding box center [486, 115] width 121 height 269
click at [520, 154] on div at bounding box center [486, 115] width 121 height 269
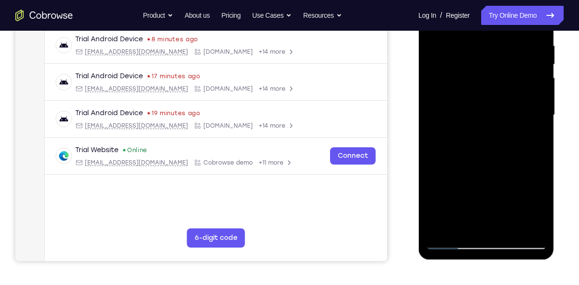
click at [517, 154] on div at bounding box center [486, 115] width 121 height 269
click at [522, 154] on div at bounding box center [486, 115] width 121 height 269
click at [496, 86] on div at bounding box center [486, 115] width 121 height 269
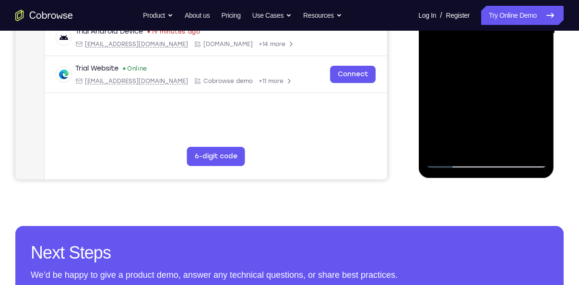
scroll to position [269, 0]
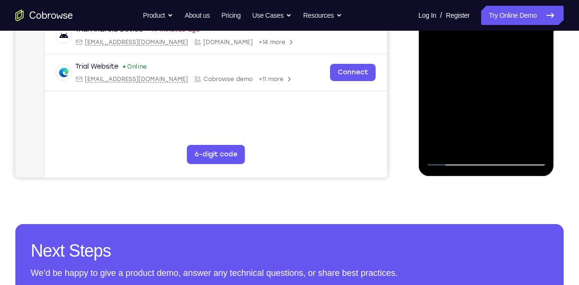
click at [459, 130] on div at bounding box center [486, 31] width 121 height 269
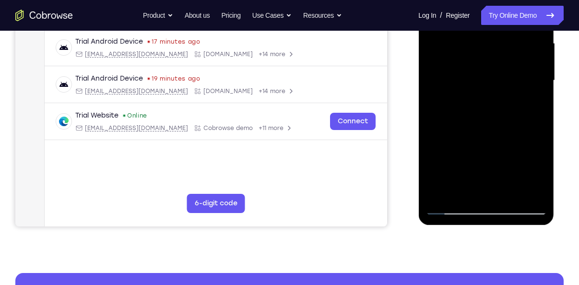
click at [491, 98] on div at bounding box center [486, 80] width 121 height 269
click at [491, 95] on div at bounding box center [486, 80] width 121 height 269
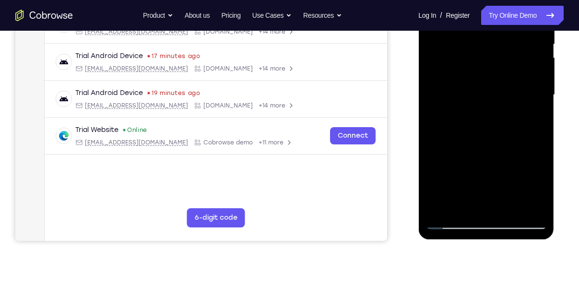
click at [490, 99] on div at bounding box center [486, 95] width 121 height 269
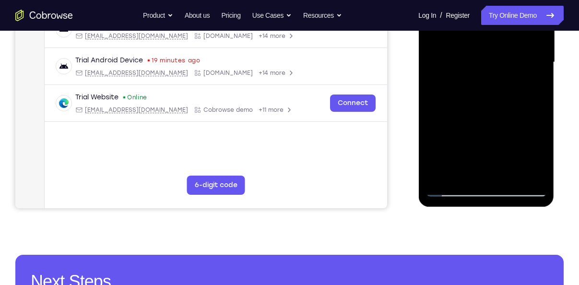
scroll to position [201, 0]
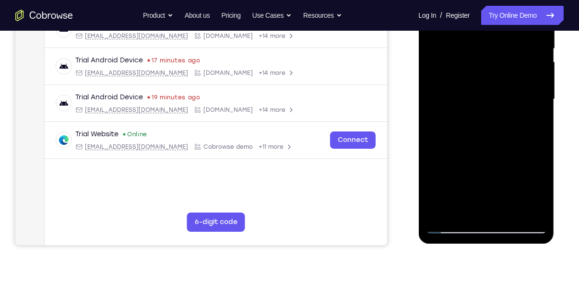
click at [537, 121] on div at bounding box center [486, 99] width 121 height 269
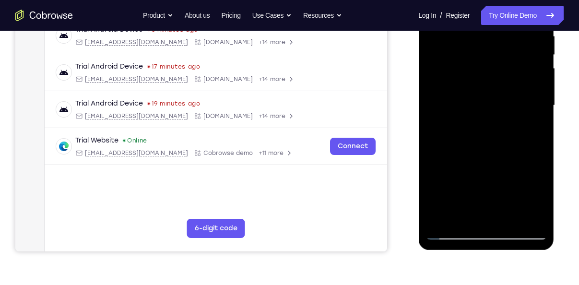
click at [428, 138] on div at bounding box center [486, 105] width 121 height 269
drag, startPoint x: 427, startPoint y: 138, endPoint x: 434, endPoint y: 138, distance: 6.2
click at [434, 138] on div at bounding box center [486, 105] width 121 height 269
click at [438, 137] on div at bounding box center [486, 105] width 121 height 269
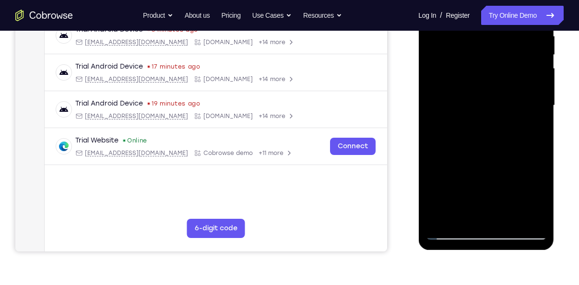
click at [442, 138] on div at bounding box center [486, 105] width 121 height 269
click at [445, 138] on div at bounding box center [486, 105] width 121 height 269
drag, startPoint x: 446, startPoint y: 137, endPoint x: 451, endPoint y: 138, distance: 5.3
click at [451, 138] on div at bounding box center [486, 105] width 121 height 269
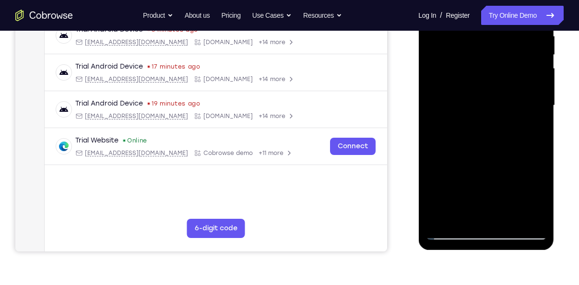
click at [453, 138] on div at bounding box center [486, 105] width 121 height 269
click at [455, 138] on div at bounding box center [486, 105] width 121 height 269
click at [457, 138] on div at bounding box center [486, 105] width 121 height 269
click at [461, 138] on div at bounding box center [486, 105] width 121 height 269
click at [480, 116] on div at bounding box center [486, 105] width 121 height 269
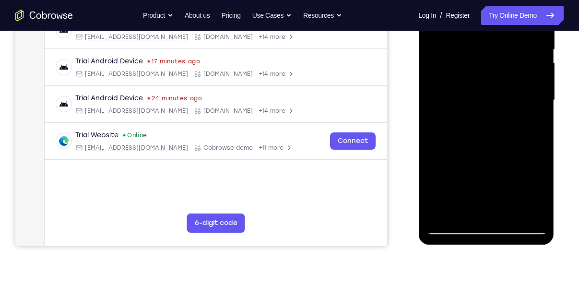
scroll to position [200, 0]
click at [541, 121] on div at bounding box center [486, 100] width 121 height 269
click at [454, 133] on div at bounding box center [486, 100] width 121 height 269
click at [461, 133] on div at bounding box center [486, 100] width 121 height 269
click at [473, 133] on div at bounding box center [486, 100] width 121 height 269
